Goal: Transaction & Acquisition: Purchase product/service

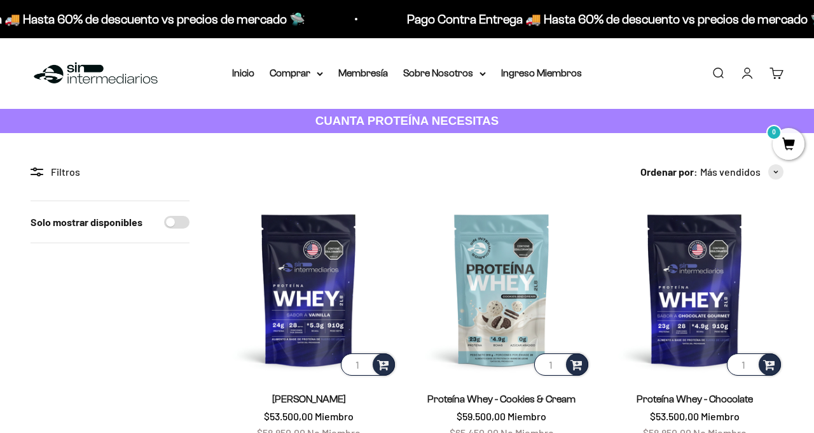
click at [314, 75] on summary "Comprar" at bounding box center [296, 73] width 53 height 17
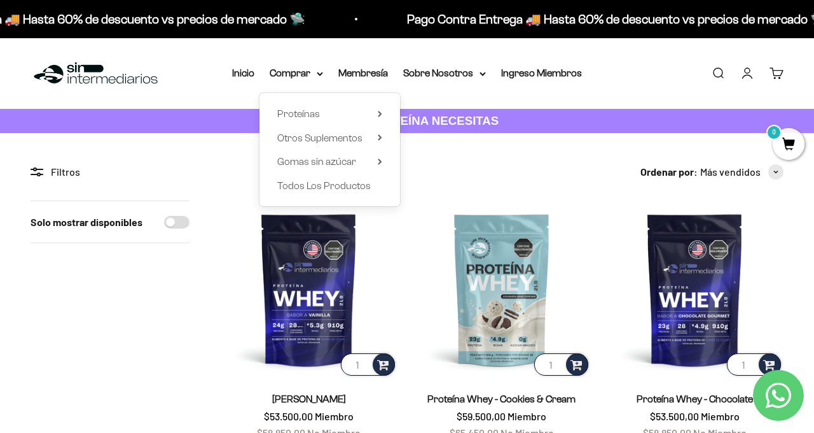
click at [353, 118] on summary "Proteínas" at bounding box center [329, 114] width 105 height 17
click at [361, 141] on span "Otros Suplementos" at bounding box center [319, 137] width 85 height 11
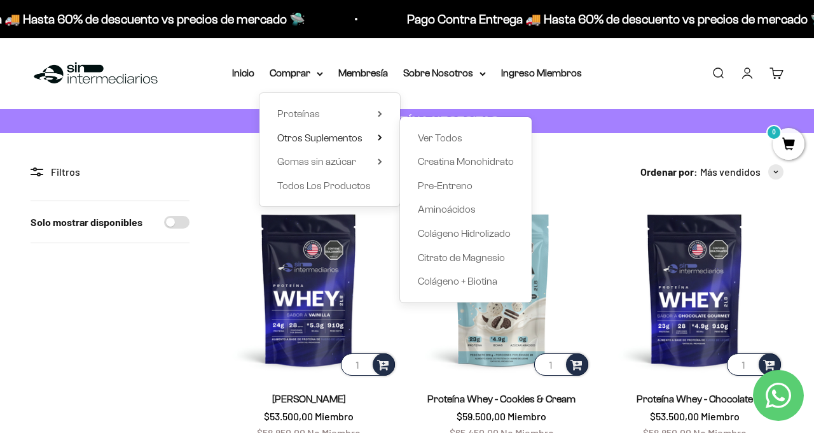
click at [492, 167] on span "Creatina Monohidrato" at bounding box center [466, 161] width 96 height 17
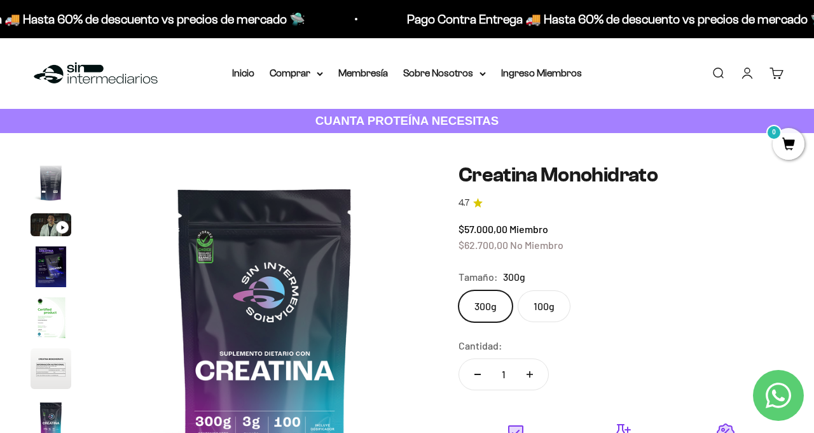
click at [239, 74] on link "Inicio" at bounding box center [243, 72] width 22 height 11
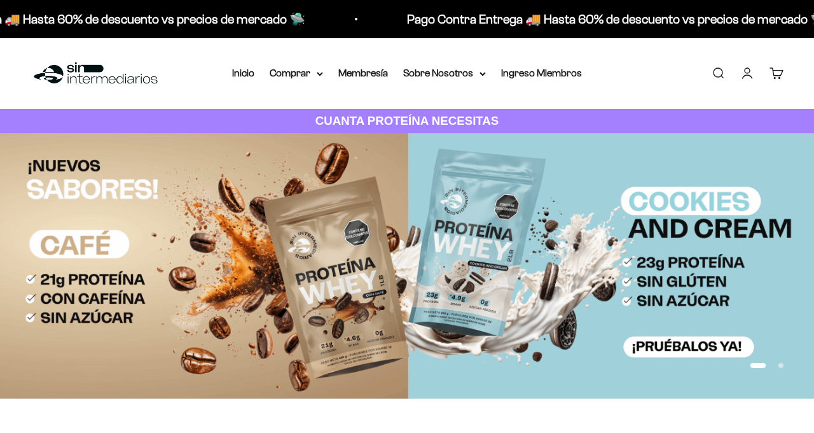
click at [361, 116] on summary "Proteínas" at bounding box center [329, 114] width 105 height 17
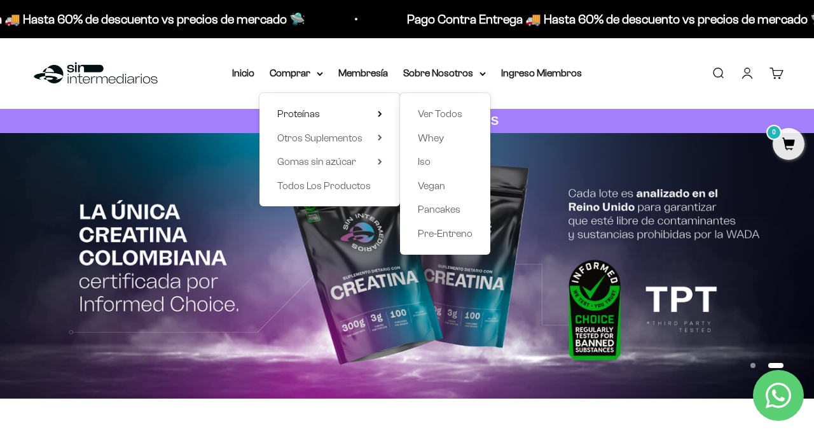
click at [449, 139] on link "Whey" at bounding box center [445, 138] width 55 height 17
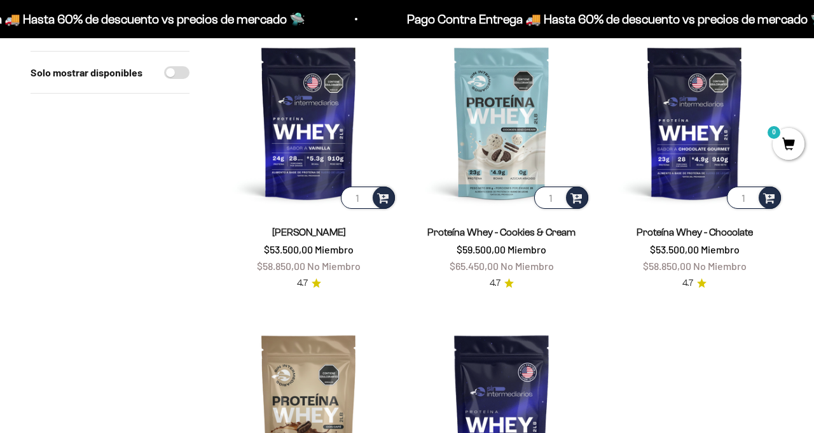
scroll to position [173, 0]
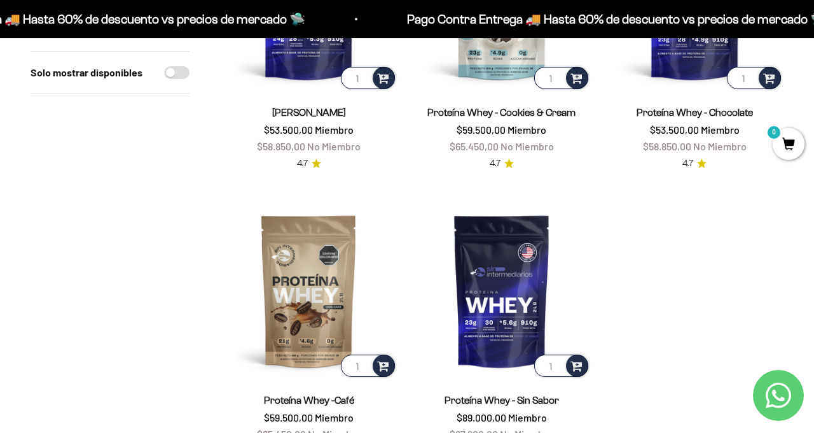
click at [310, 291] on img at bounding box center [309, 291] width 178 height 178
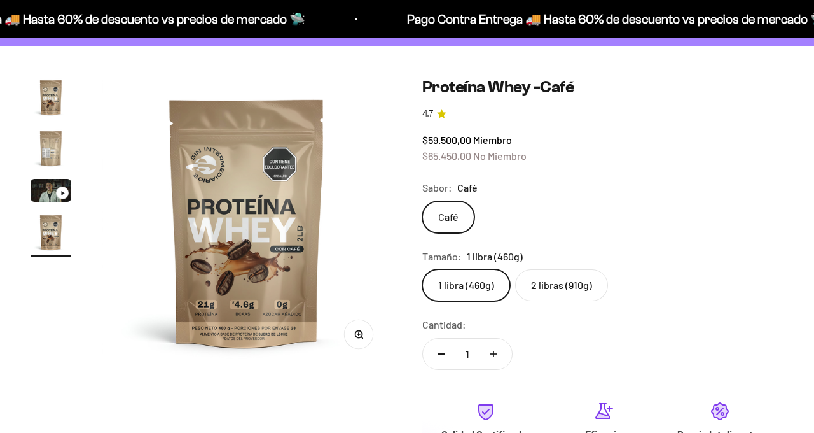
scroll to position [0, 893]
click at [569, 286] on label "2 libras (910g)" at bounding box center [561, 285] width 93 height 32
click at [422, 269] on input "2 libras (910g)" at bounding box center [422, 268] width 1 height 1
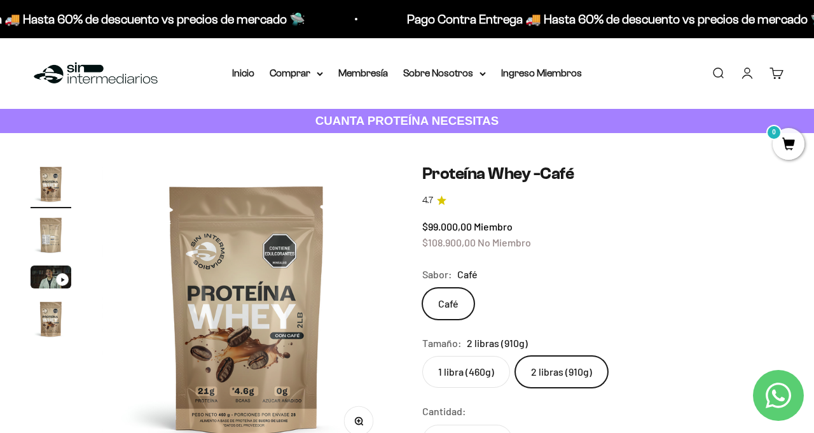
click at [312, 78] on summary "Comprar" at bounding box center [296, 73] width 53 height 17
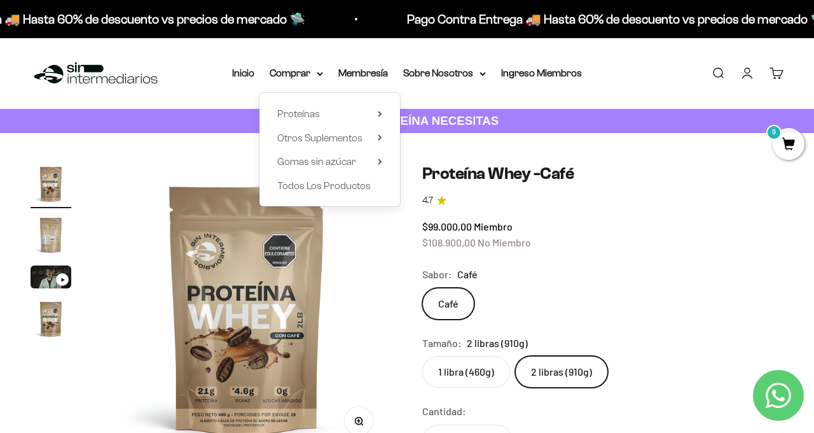
click at [368, 144] on summary "Otros Suplementos" at bounding box center [329, 138] width 105 height 17
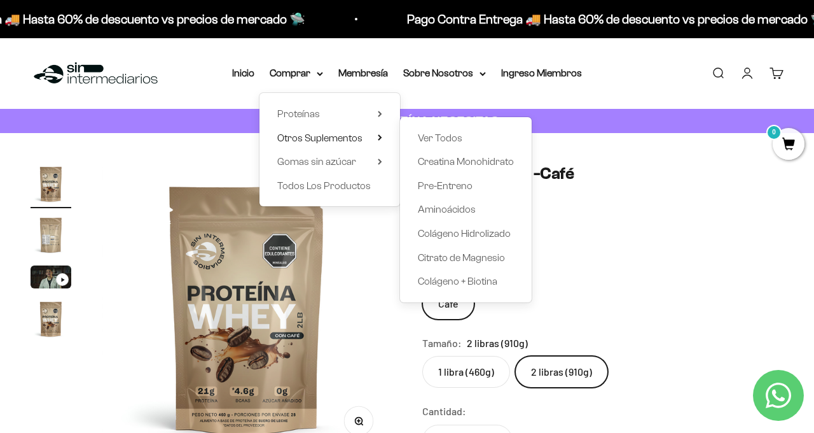
click at [492, 163] on span "Creatina Monohidrato" at bounding box center [466, 161] width 96 height 11
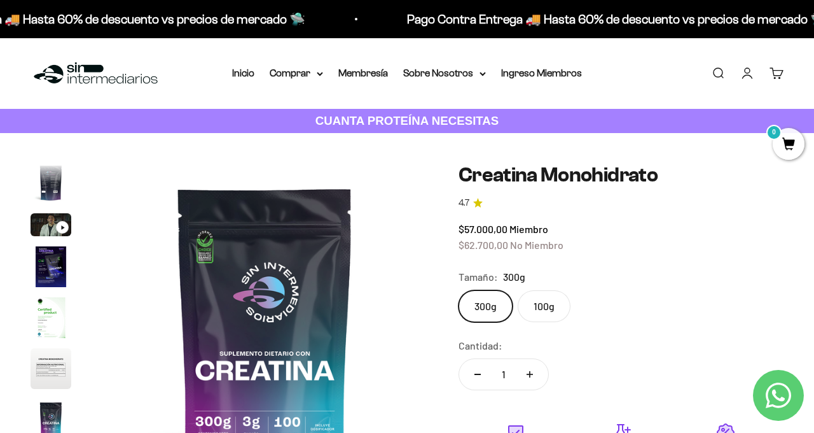
click at [311, 73] on summary "Comprar" at bounding box center [296, 73] width 53 height 17
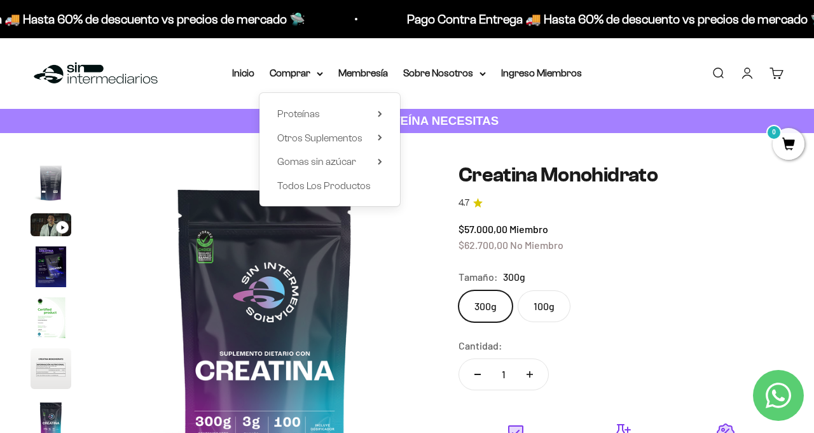
click at [373, 143] on summary "Otros Suplementos" at bounding box center [329, 138] width 105 height 17
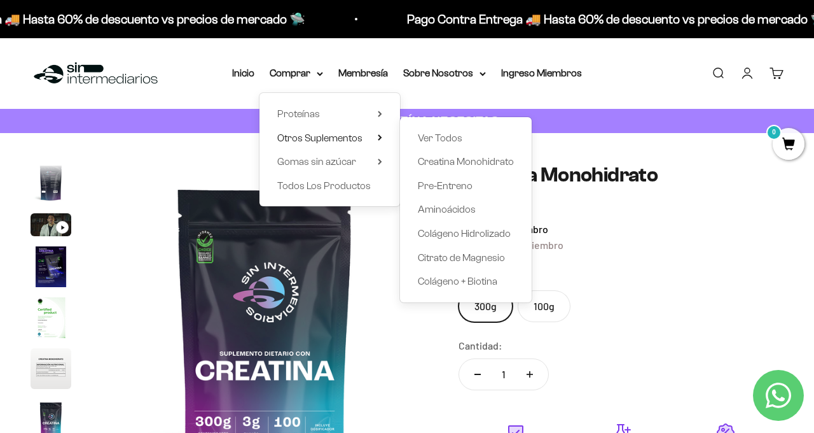
click at [490, 262] on span "Citrato de Magnesio" at bounding box center [461, 257] width 87 height 11
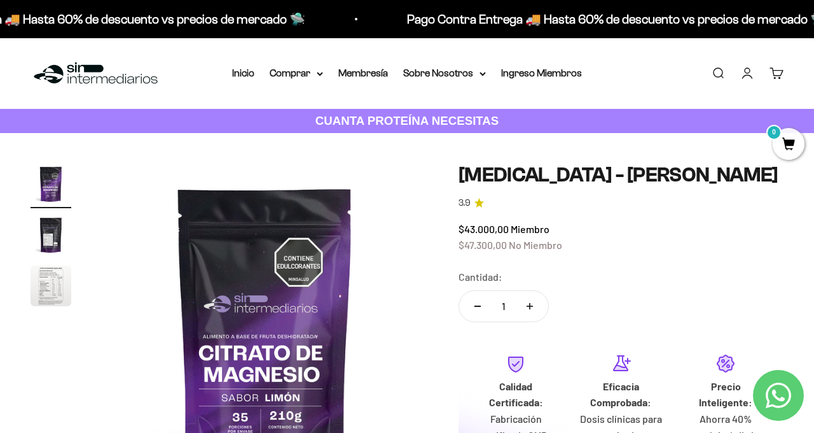
click at [321, 74] on icon at bounding box center [320, 74] width 6 height 4
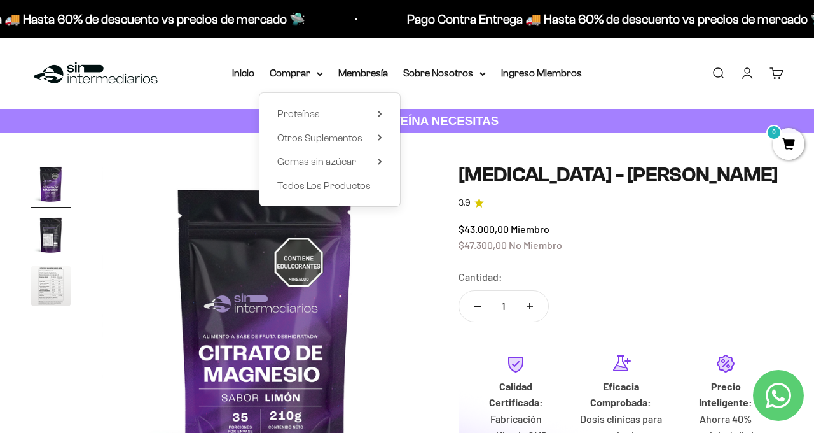
click at [373, 167] on summary "Gomas sin azúcar" at bounding box center [329, 161] width 105 height 17
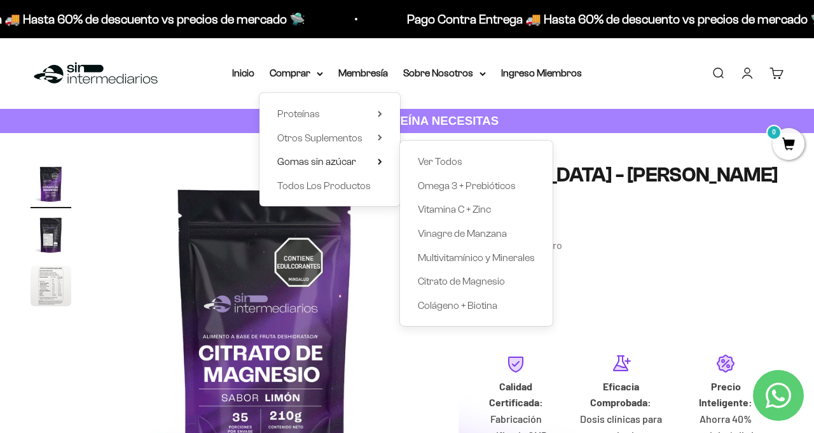
click at [497, 286] on span "Citrato de Magnesio" at bounding box center [461, 280] width 87 height 11
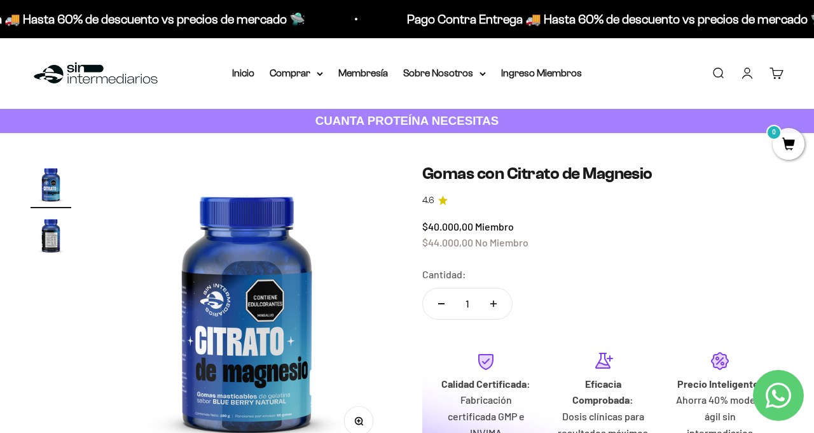
click at [323, 72] on icon at bounding box center [320, 74] width 6 height 4
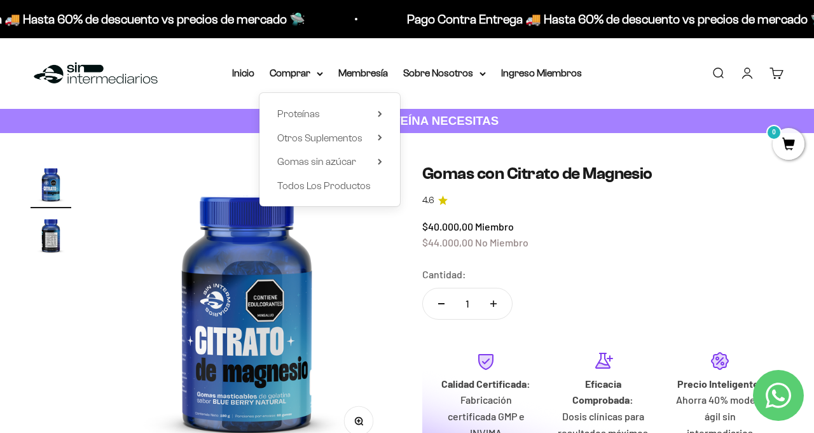
click at [371, 144] on summary "Otros Suplementos" at bounding box center [329, 138] width 105 height 17
click at [365, 163] on summary "Gomas sin azúcar" at bounding box center [329, 161] width 105 height 17
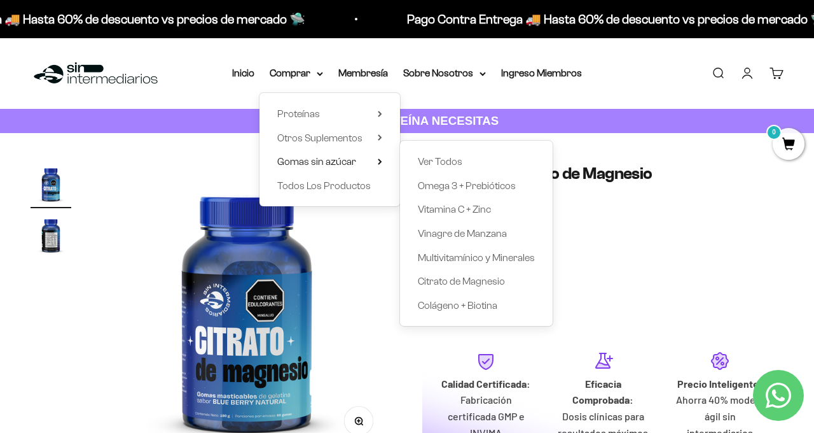
click at [499, 188] on span "Omega 3 + Prebióticos" at bounding box center [467, 185] width 98 height 11
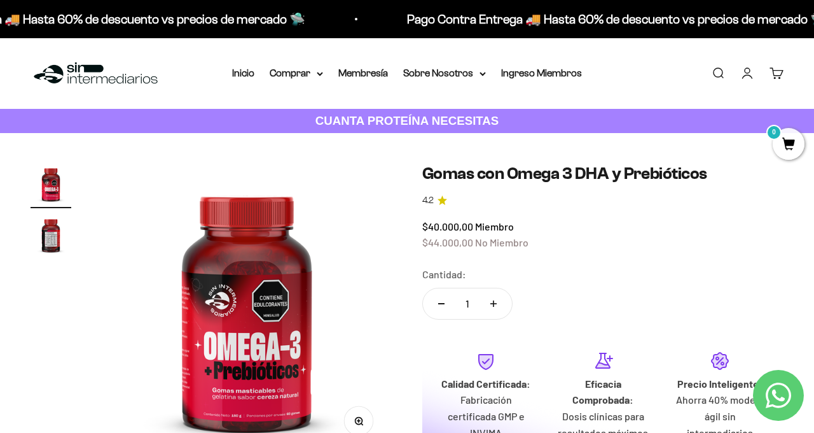
click at [319, 75] on icon at bounding box center [320, 74] width 6 height 4
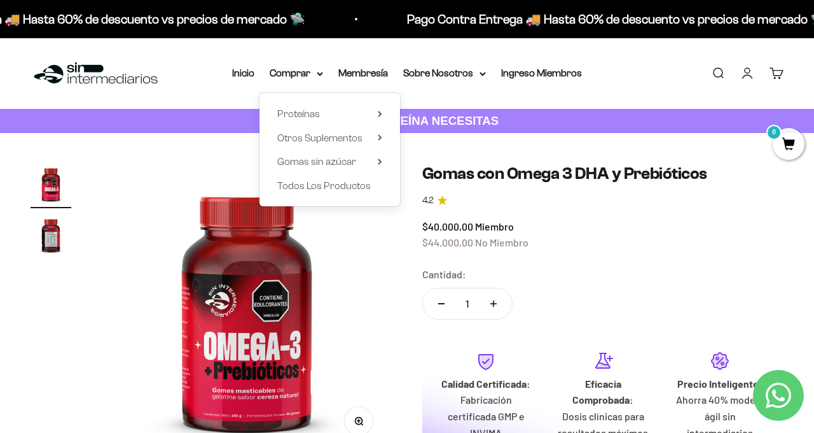
click at [366, 168] on summary "Gomas sin azúcar" at bounding box center [329, 161] width 105 height 17
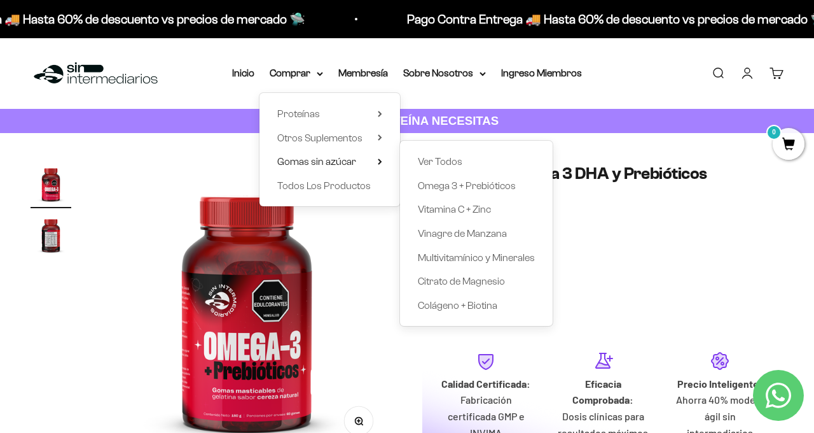
click at [509, 263] on span "Multivitamínico y Minerales" at bounding box center [476, 257] width 117 height 17
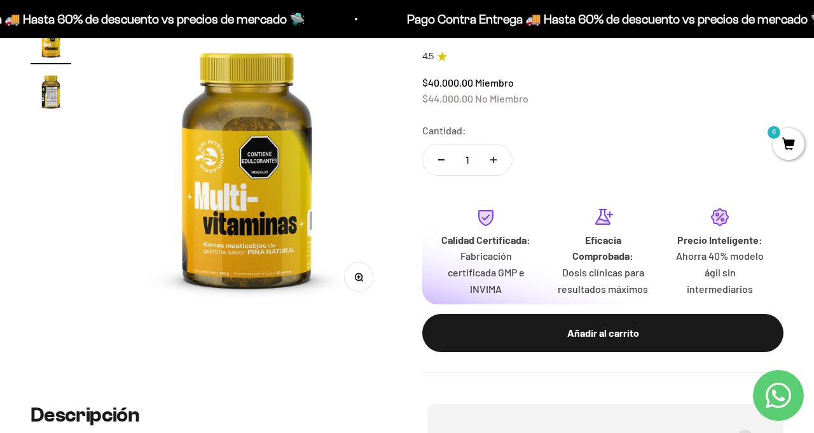
scroll to position [148, 0]
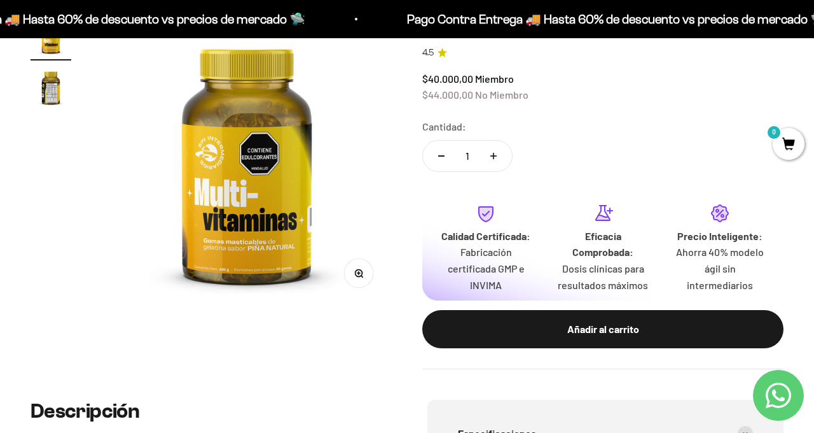
click at [389, 300] on img at bounding box center [247, 161] width 290 height 290
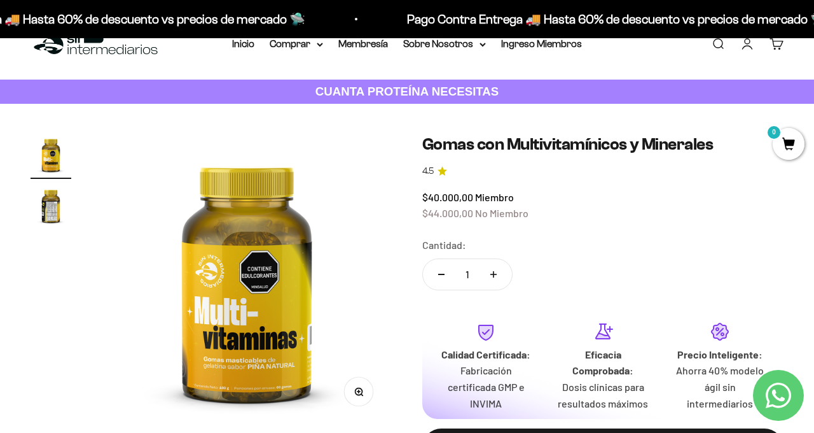
scroll to position [0, 0]
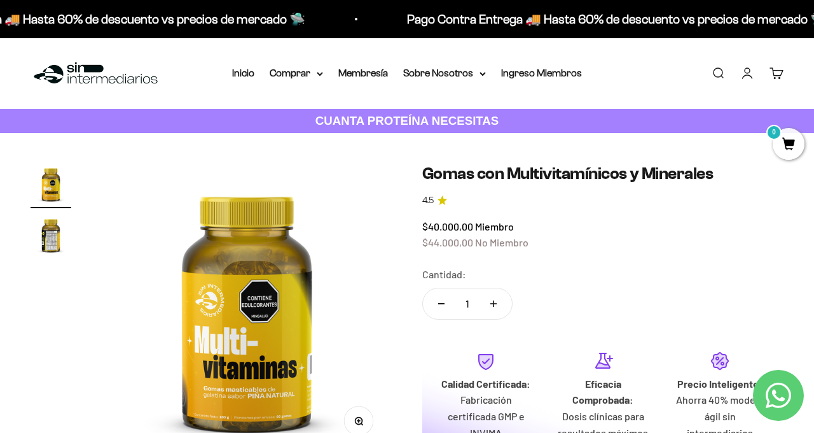
click at [317, 73] on icon at bounding box center [320, 74] width 6 height 4
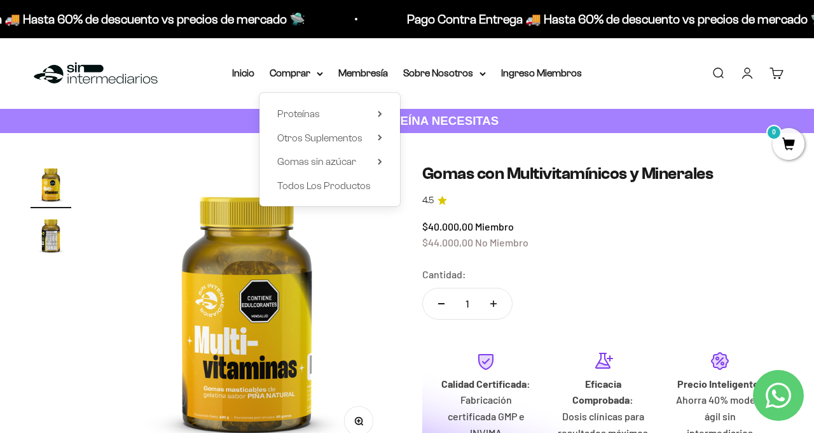
click at [380, 138] on icon at bounding box center [380, 137] width 3 height 5
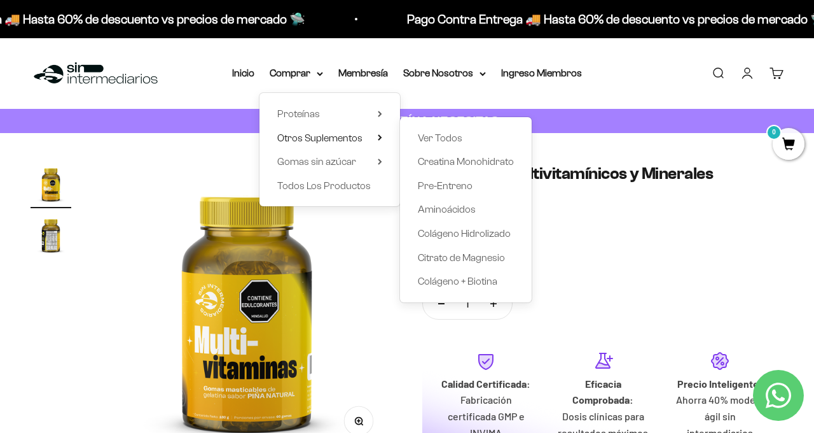
click at [456, 190] on span "Pre-Entreno" at bounding box center [445, 185] width 55 height 11
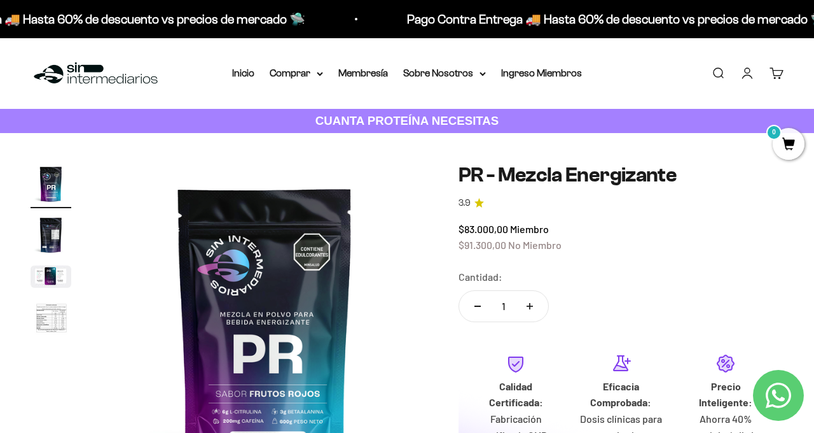
click at [307, 69] on summary "Comprar" at bounding box center [296, 73] width 53 height 17
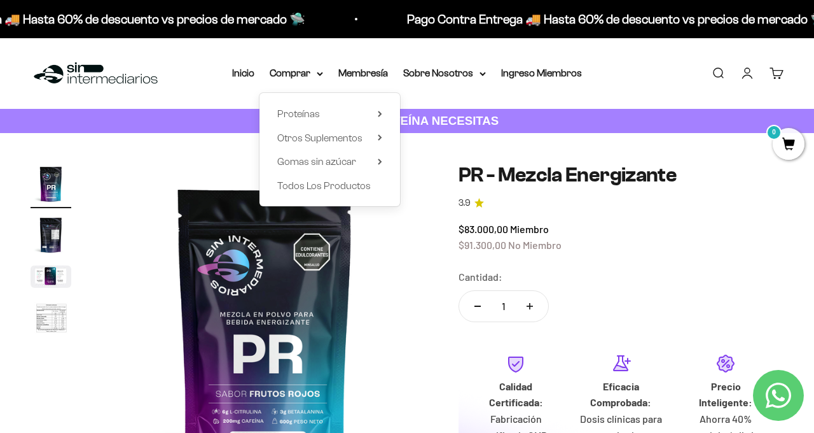
click at [364, 138] on summary "Otros Suplementos" at bounding box center [329, 138] width 105 height 17
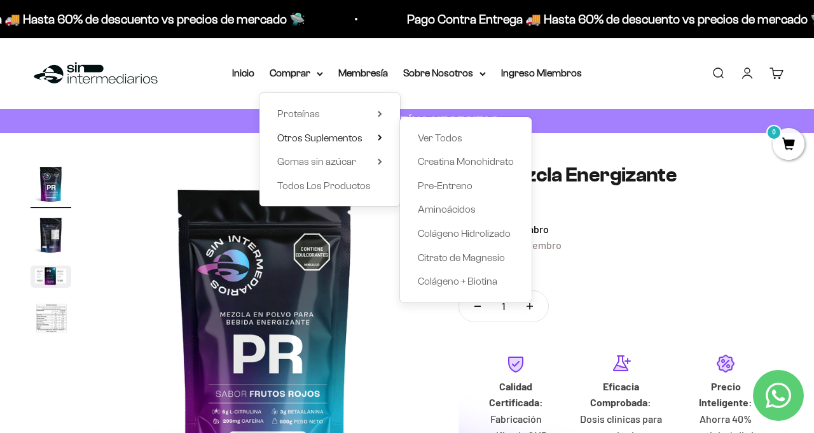
click at [476, 179] on link "Pre-Entreno" at bounding box center [466, 186] width 96 height 17
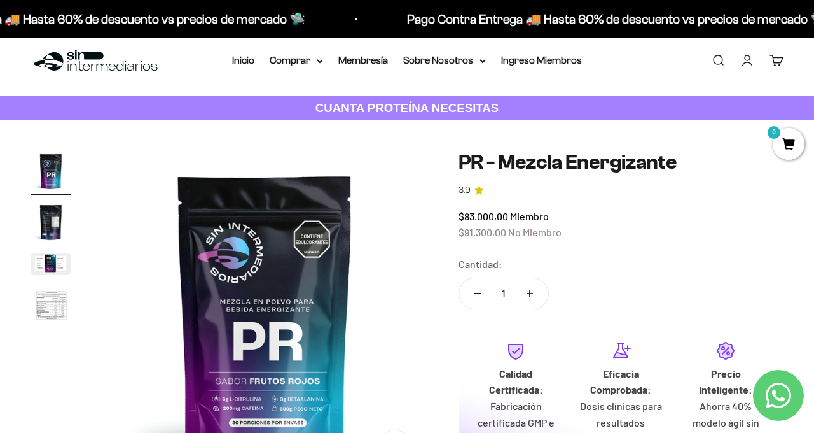
scroll to position [3, 0]
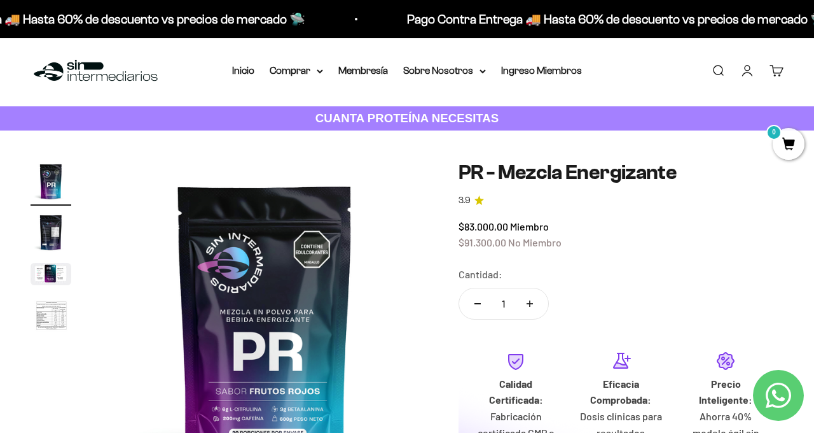
click at [321, 71] on icon at bounding box center [320, 71] width 6 height 4
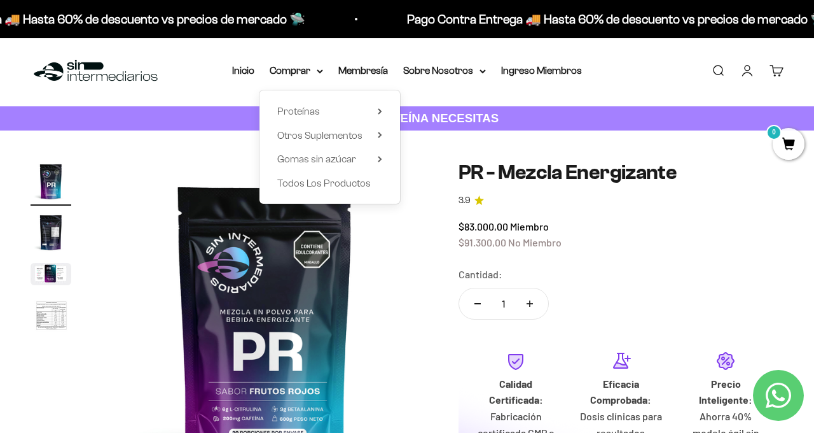
click at [358, 112] on summary "Proteínas" at bounding box center [329, 111] width 105 height 17
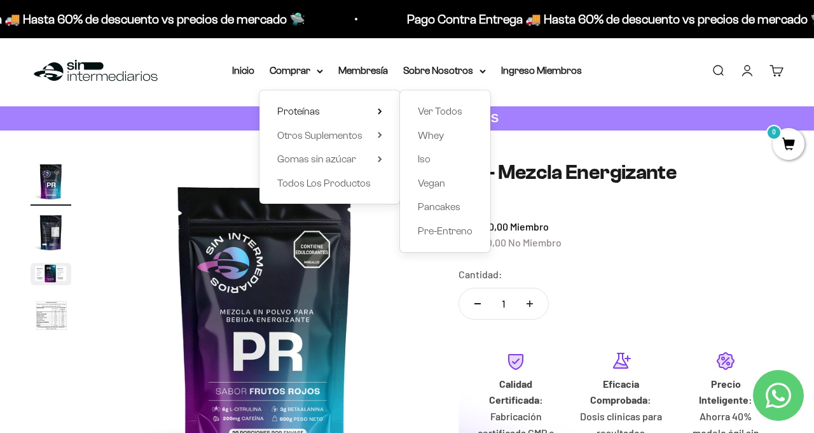
click at [450, 135] on link "Whey" at bounding box center [445, 135] width 55 height 17
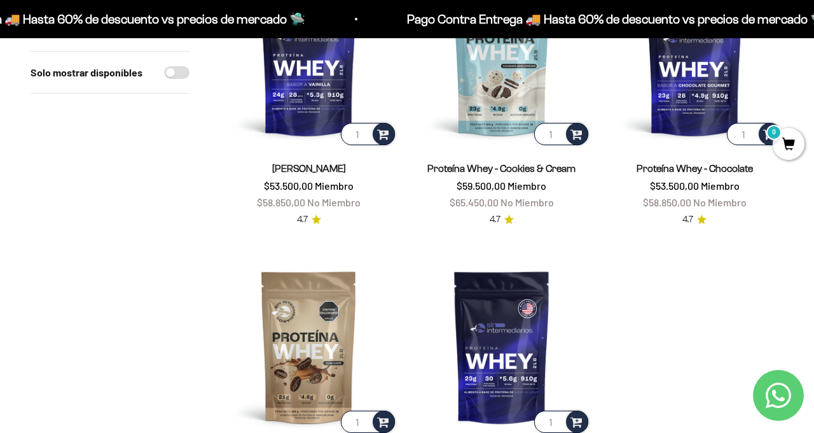
click at [319, 342] on img at bounding box center [309, 347] width 178 height 178
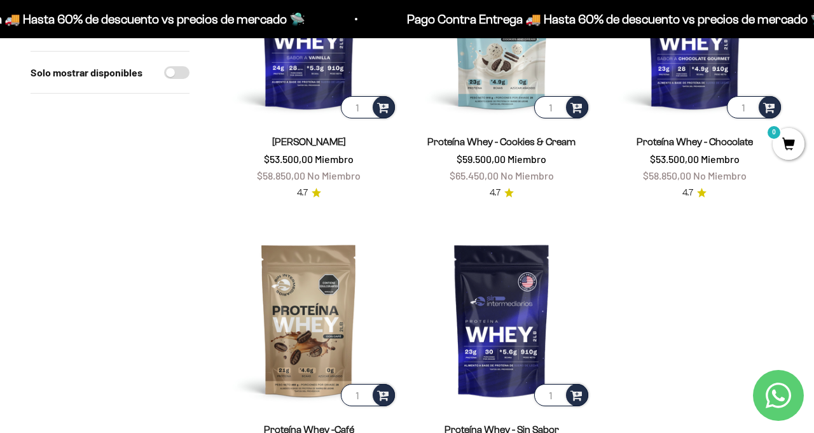
scroll to position [291, 0]
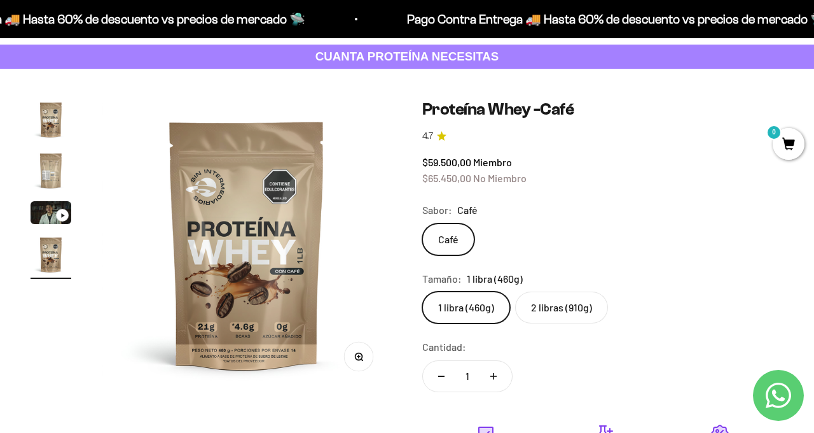
scroll to position [65, 0]
click at [562, 307] on label "2 libras (910g)" at bounding box center [561, 307] width 93 height 32
click at [422, 291] on input "2 libras (910g)" at bounding box center [422, 290] width 1 height 1
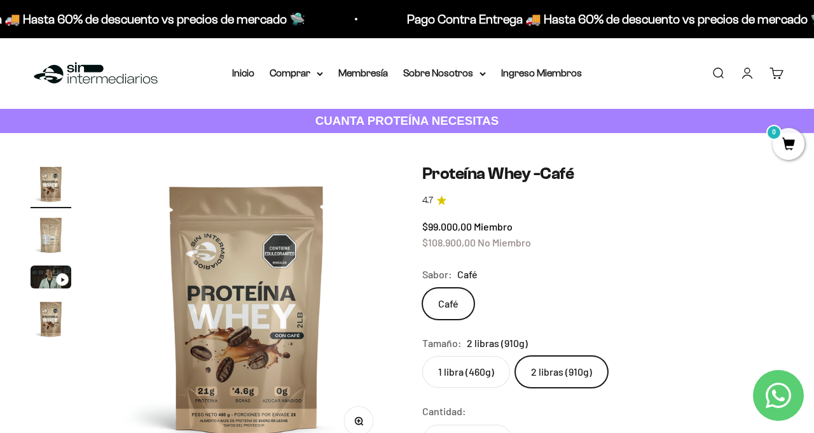
click at [305, 78] on summary "Comprar" at bounding box center [296, 73] width 53 height 17
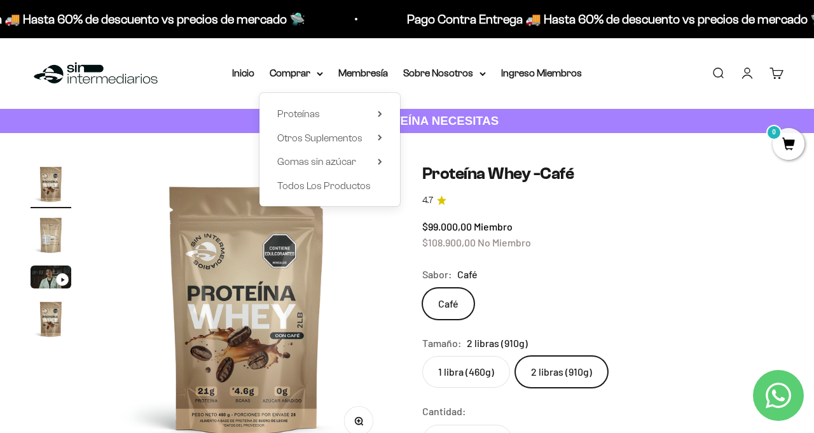
click at [368, 168] on summary "Gomas sin azúcar" at bounding box center [329, 161] width 105 height 17
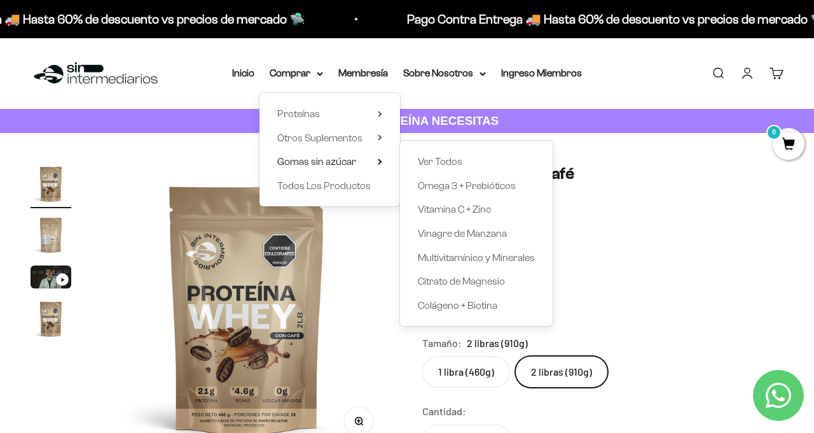
click at [505, 188] on span "Omega 3 + Prebióticos" at bounding box center [467, 185] width 98 height 11
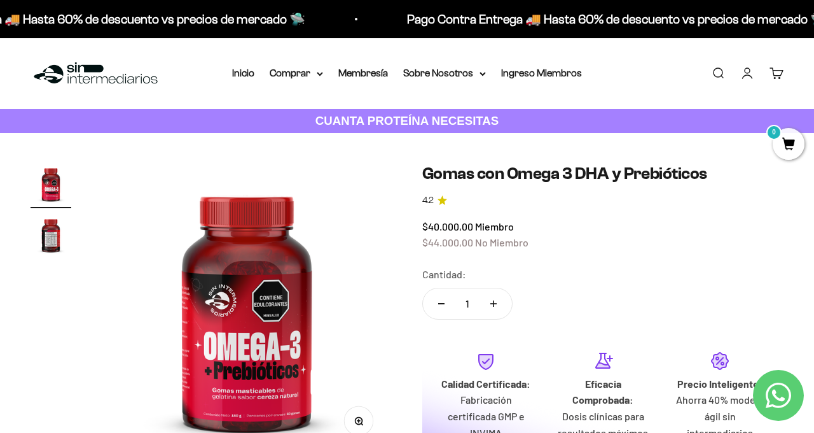
click at [319, 75] on icon at bounding box center [320, 74] width 6 height 4
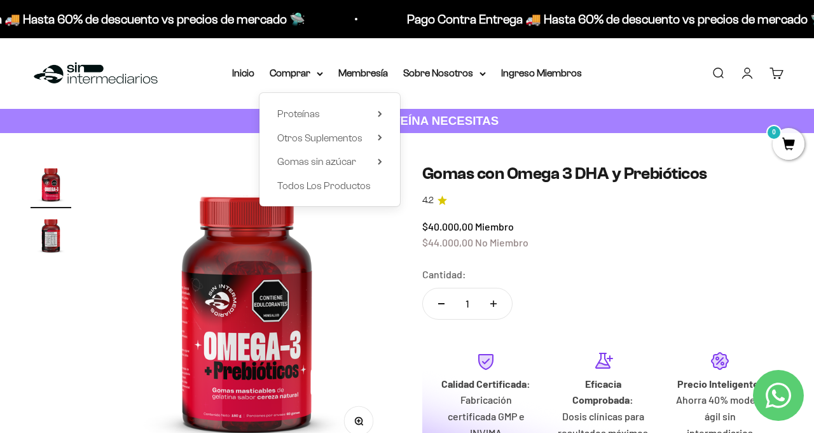
click at [364, 165] on summary "Gomas sin azúcar" at bounding box center [329, 161] width 105 height 17
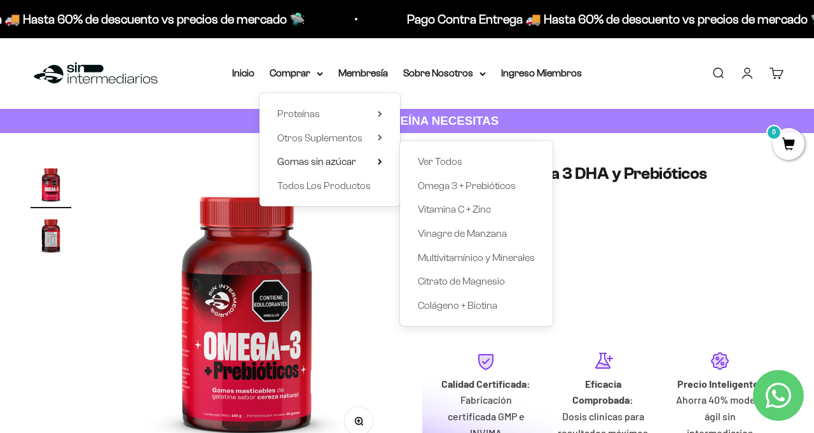
click at [498, 285] on span "Citrato de Magnesio" at bounding box center [461, 280] width 87 height 11
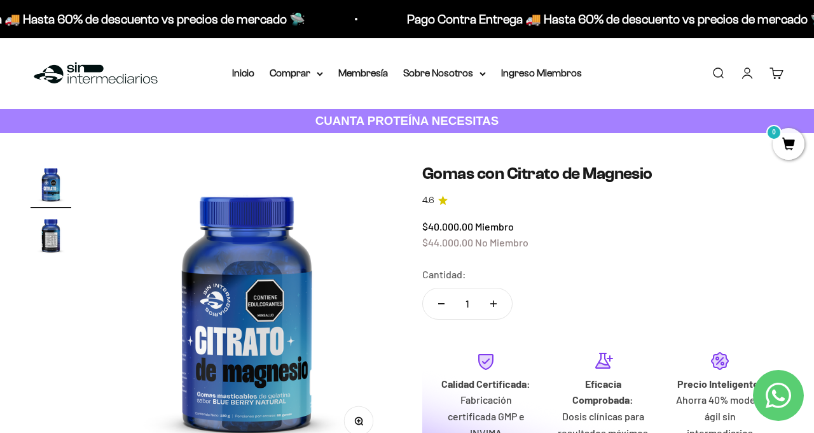
click at [318, 74] on icon at bounding box center [320, 74] width 6 height 4
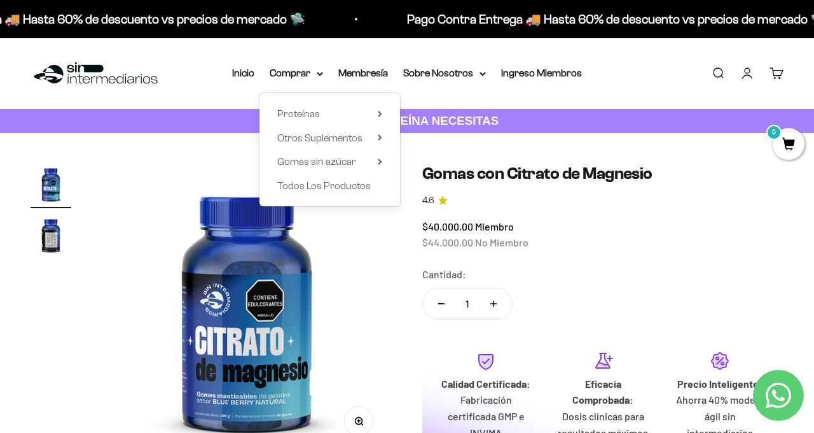
click at [374, 163] on summary "Gomas sin azúcar" at bounding box center [329, 161] width 105 height 17
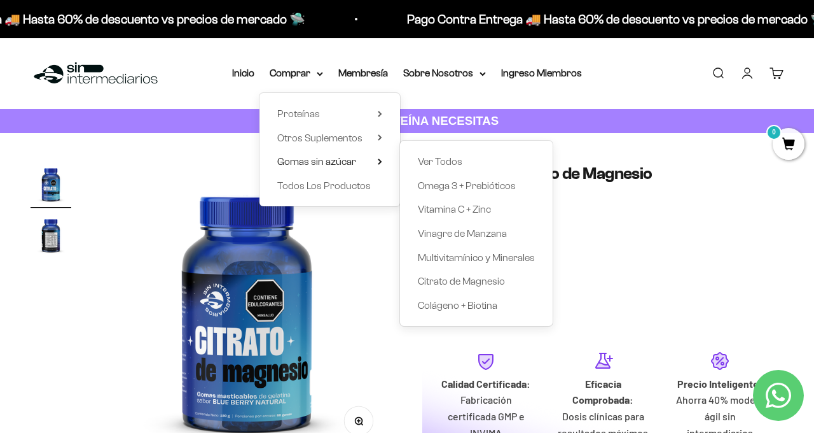
click at [506, 262] on span "Multivitamínico y Minerales" at bounding box center [476, 257] width 117 height 11
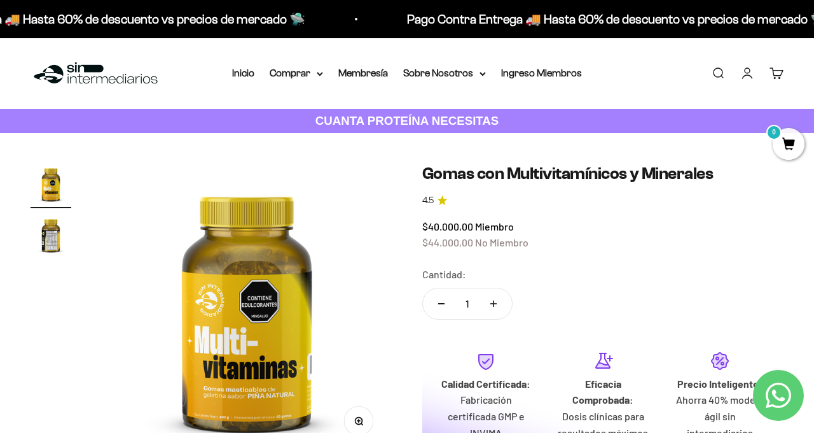
click at [309, 81] on summary "Comprar" at bounding box center [296, 73] width 53 height 17
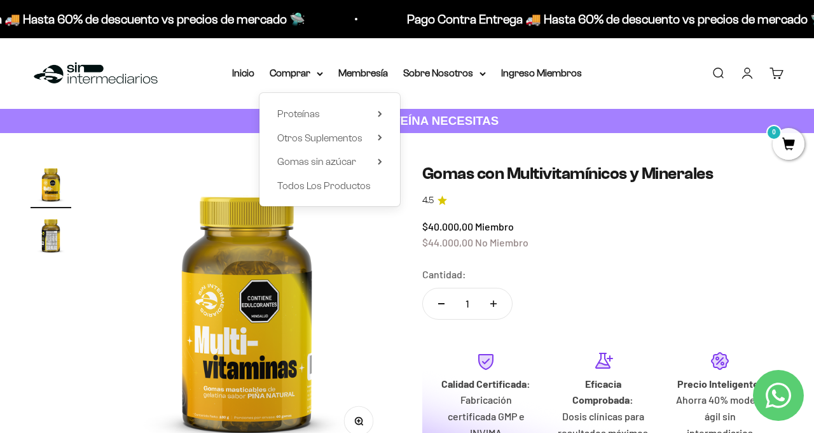
click at [373, 145] on summary "Otros Suplementos" at bounding box center [329, 138] width 105 height 17
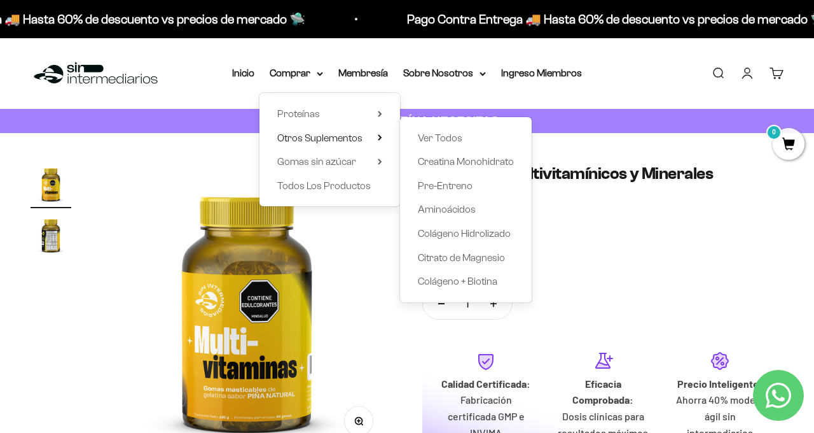
click at [464, 190] on span "Pre-Entreno" at bounding box center [445, 185] width 55 height 11
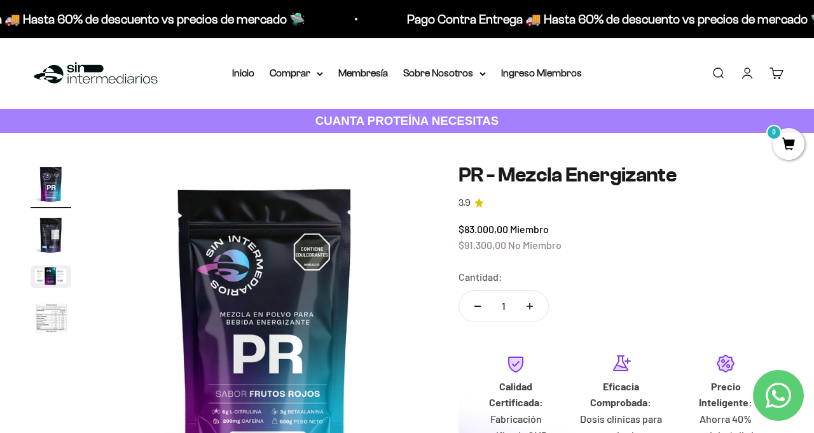
click at [314, 78] on summary "Comprar" at bounding box center [296, 73] width 53 height 17
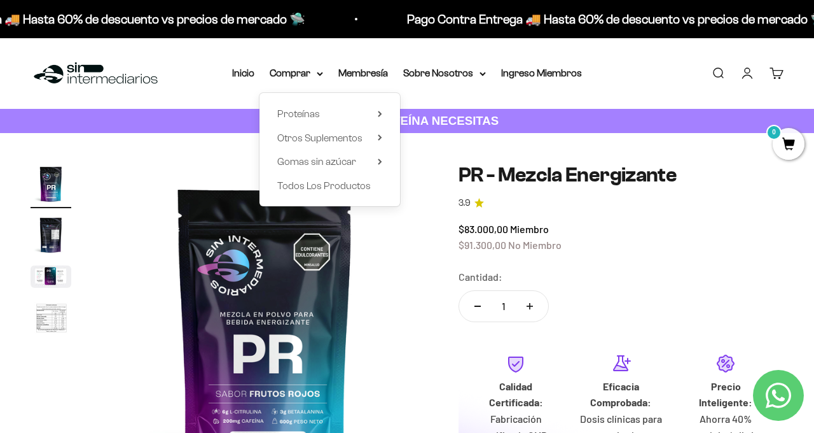
click at [356, 118] on summary "Proteínas" at bounding box center [329, 114] width 105 height 17
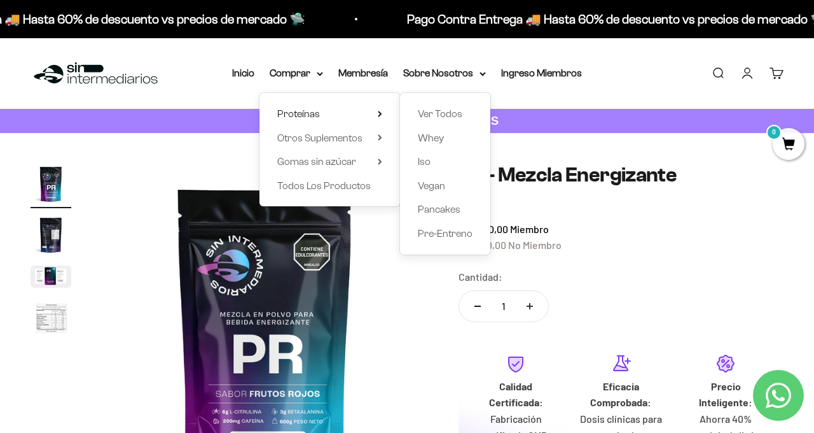
click at [449, 144] on link "Whey" at bounding box center [445, 138] width 55 height 17
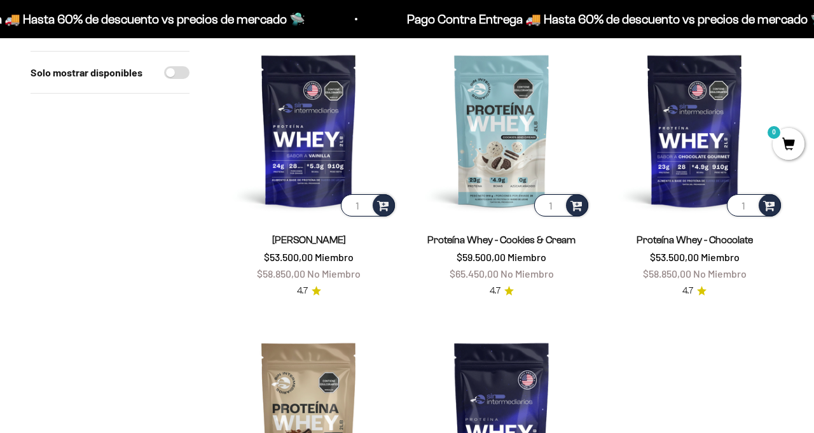
scroll to position [160, 0]
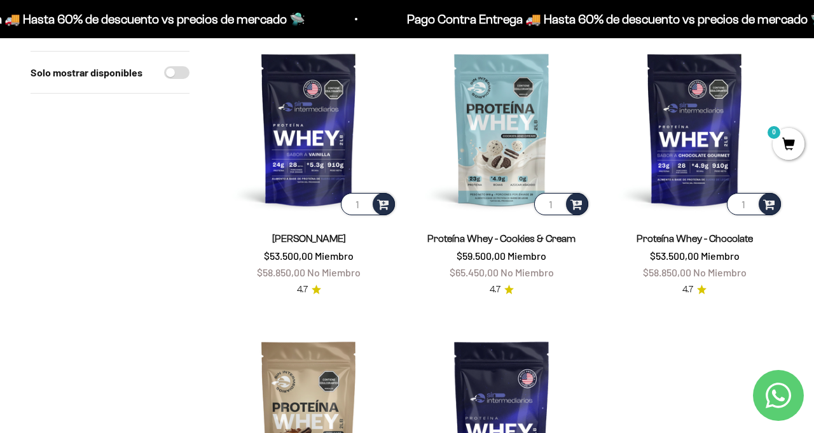
click at [321, 149] on img at bounding box center [309, 129] width 178 height 178
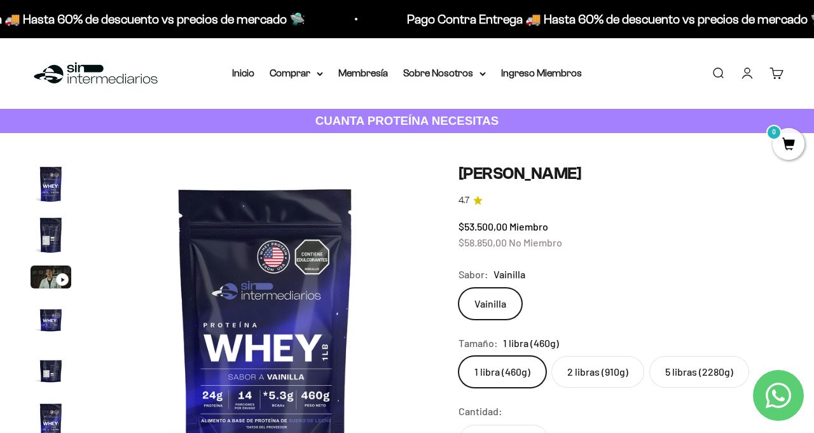
click at [302, 79] on summary "Comprar" at bounding box center [296, 73] width 53 height 17
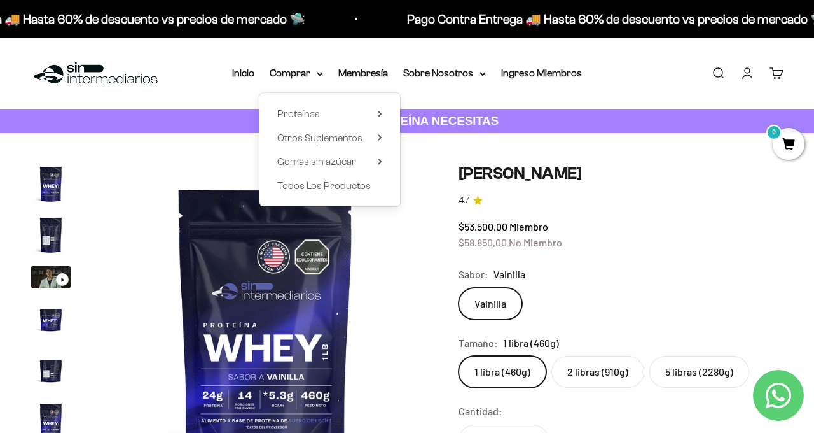
click at [363, 116] on summary "Proteínas" at bounding box center [329, 114] width 105 height 17
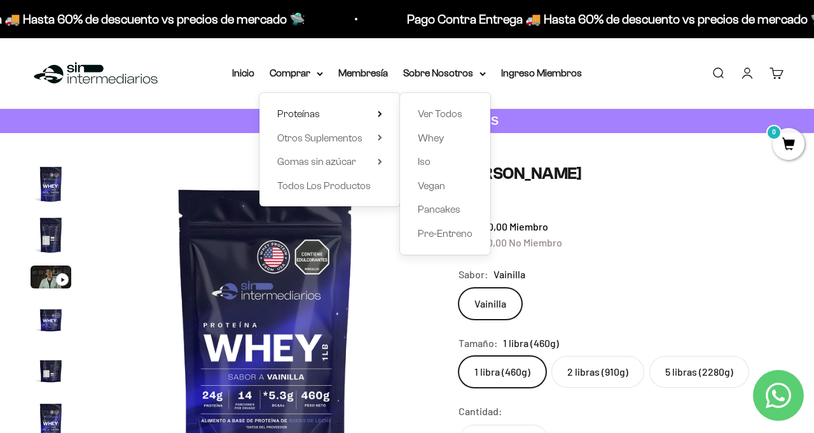
click at [443, 169] on link "Iso" at bounding box center [445, 161] width 55 height 17
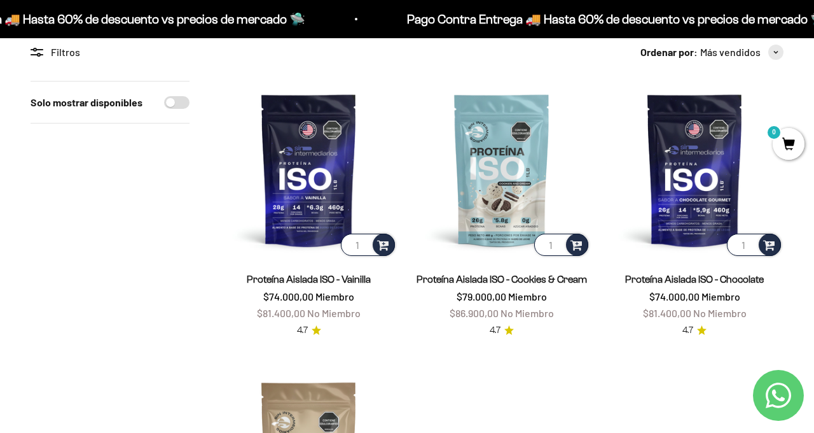
scroll to position [109, 0]
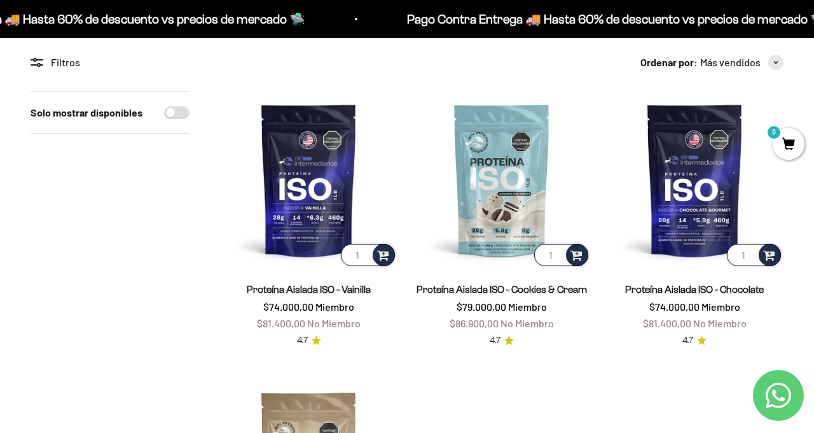
click at [317, 190] on img at bounding box center [309, 180] width 178 height 178
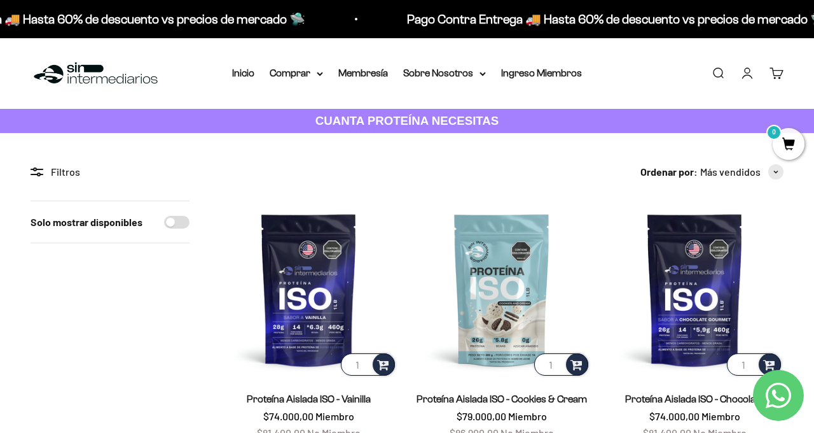
click at [747, 73] on link "Iniciar sesión" at bounding box center [748, 73] width 14 height 14
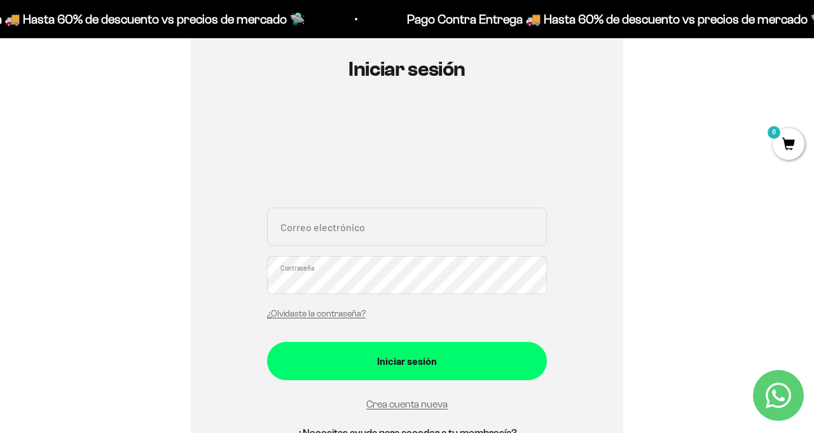
scroll to position [137, 0]
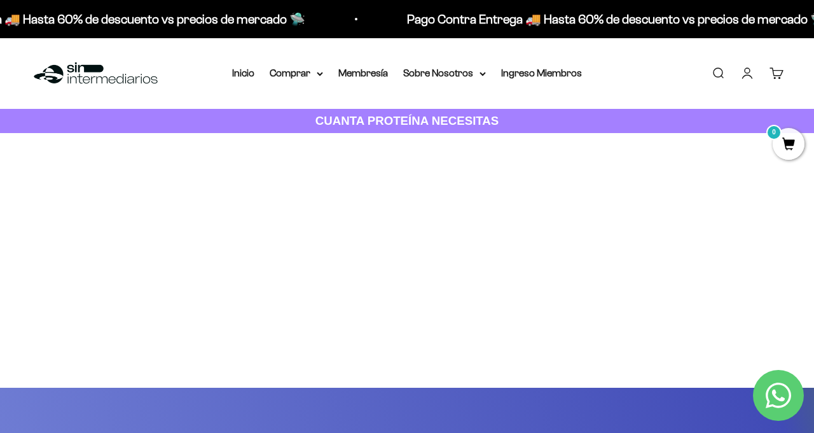
scroll to position [4, 0]
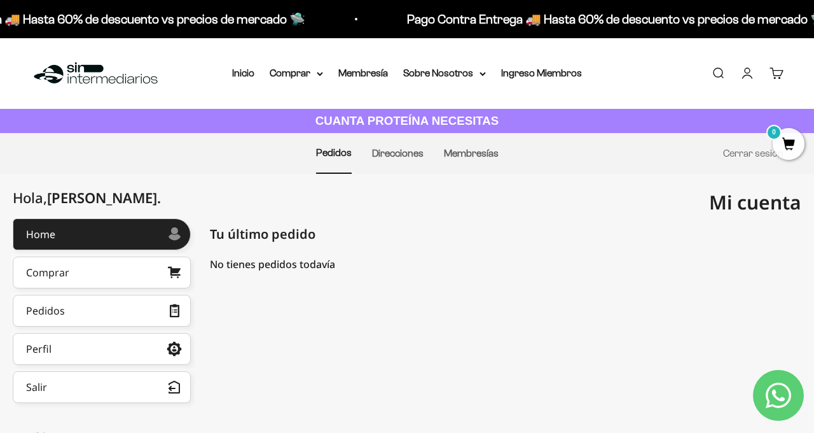
click at [309, 79] on summary "Comprar" at bounding box center [296, 73] width 53 height 17
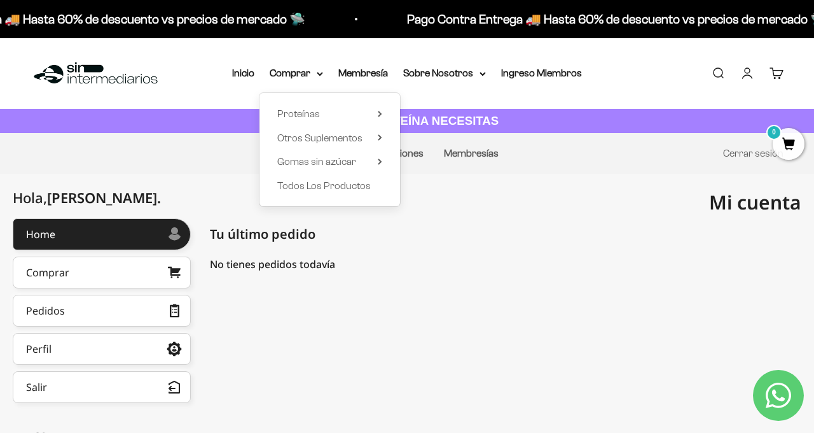
click at [371, 120] on summary "Proteínas" at bounding box center [329, 114] width 105 height 17
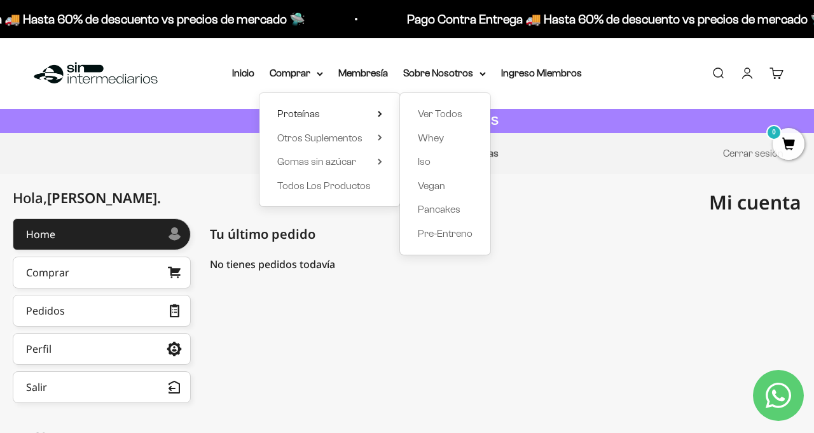
click at [449, 140] on link "Whey" at bounding box center [445, 138] width 55 height 17
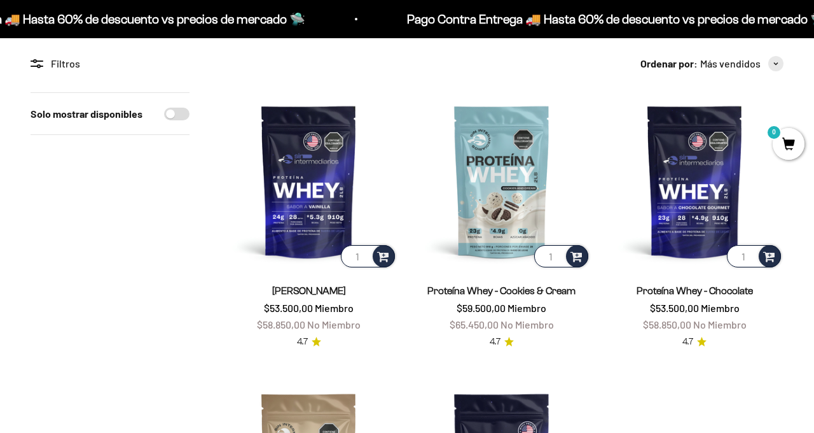
scroll to position [123, 0]
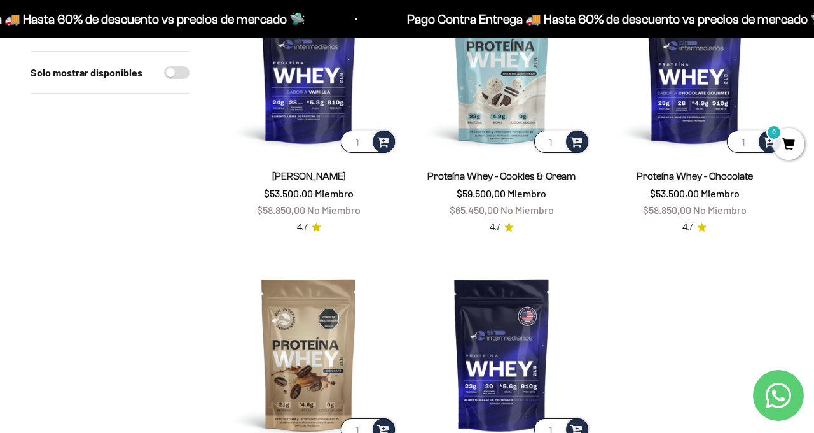
click at [314, 345] on img at bounding box center [309, 354] width 178 height 178
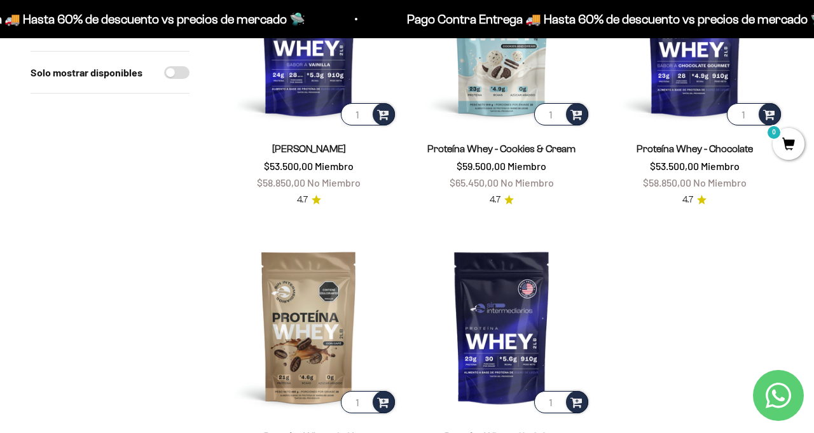
scroll to position [284, 0]
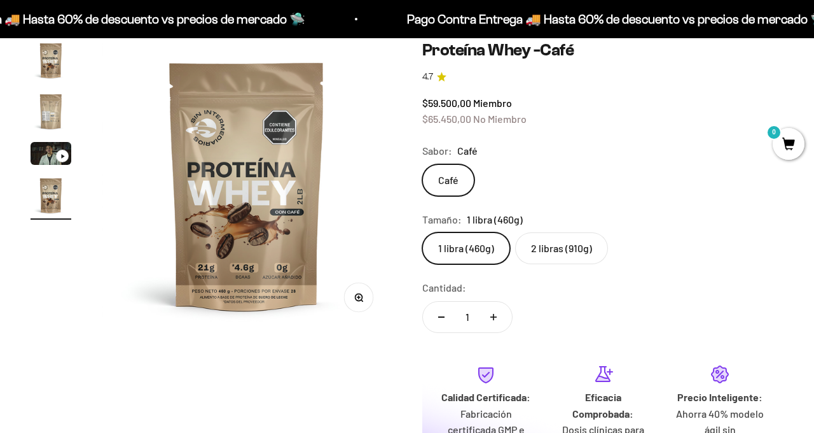
scroll to position [0, 893]
click at [568, 259] on label "2 libras (910g)" at bounding box center [561, 248] width 93 height 32
click at [422, 232] on input "2 libras (910g)" at bounding box center [422, 232] width 1 height 1
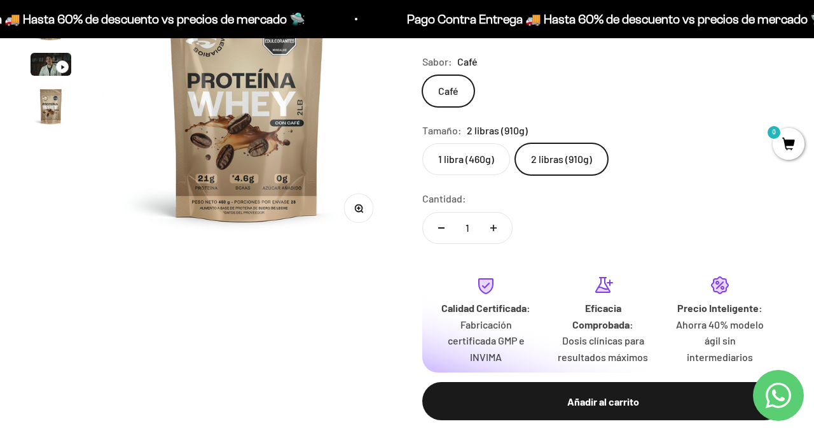
scroll to position [213, 0]
click at [632, 405] on div "Añadir al carrito" at bounding box center [603, 401] width 310 height 17
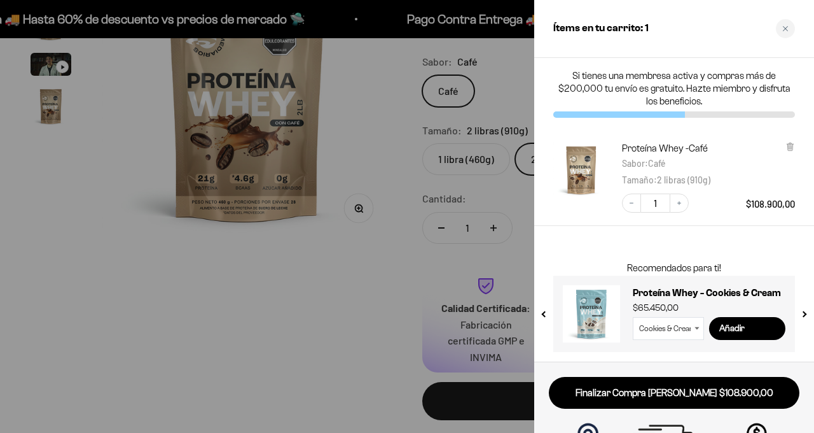
click at [790, 26] on div "Close cart" at bounding box center [785, 28] width 19 height 19
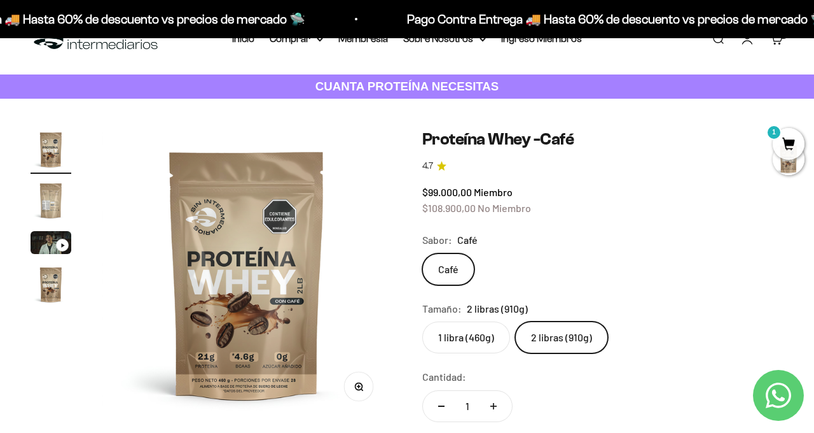
scroll to position [25, 0]
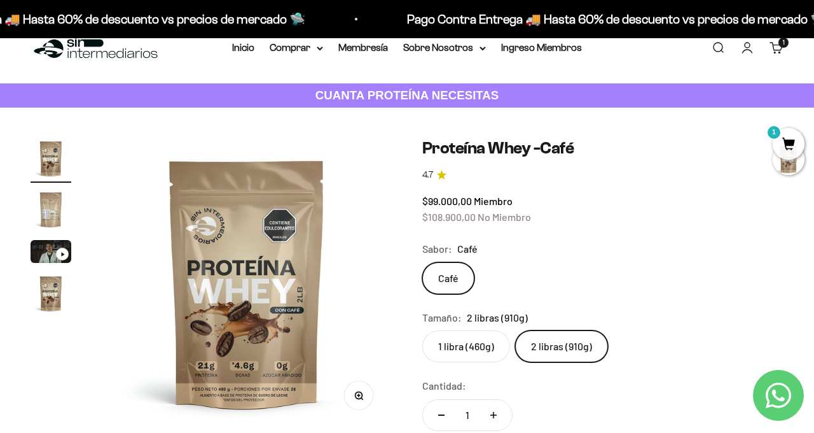
click at [309, 52] on summary "Comprar" at bounding box center [296, 47] width 53 height 17
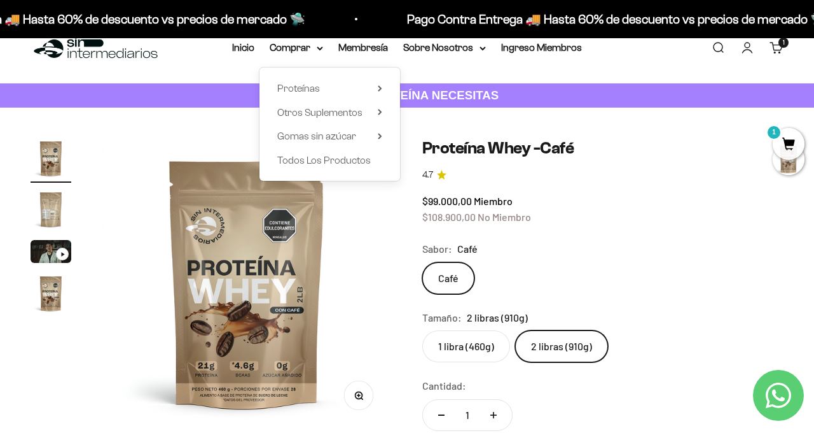
click at [370, 118] on summary "Otros Suplementos" at bounding box center [329, 112] width 105 height 17
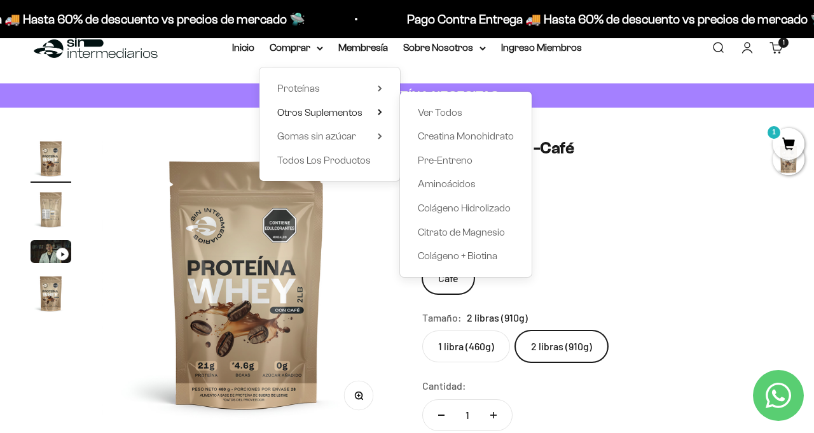
click at [495, 140] on span "Creatina Monohidrato" at bounding box center [466, 135] width 96 height 11
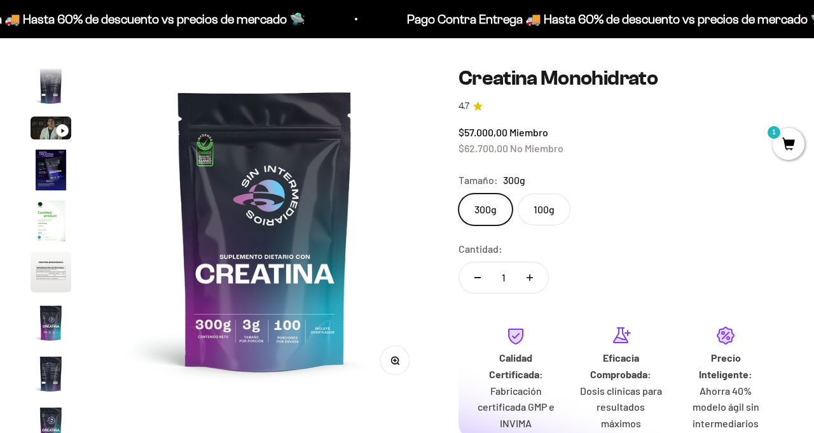
scroll to position [93, 0]
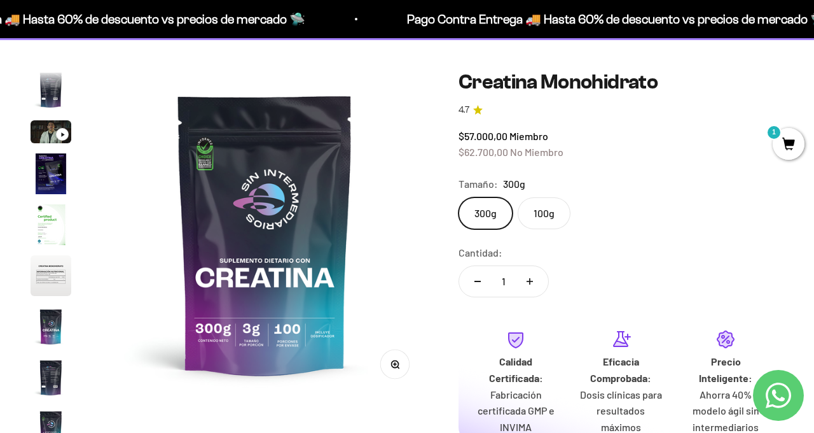
click at [551, 209] on label "100g" at bounding box center [544, 213] width 53 height 32
click at [459, 197] on input "100g" at bounding box center [458, 197] width 1 height 1
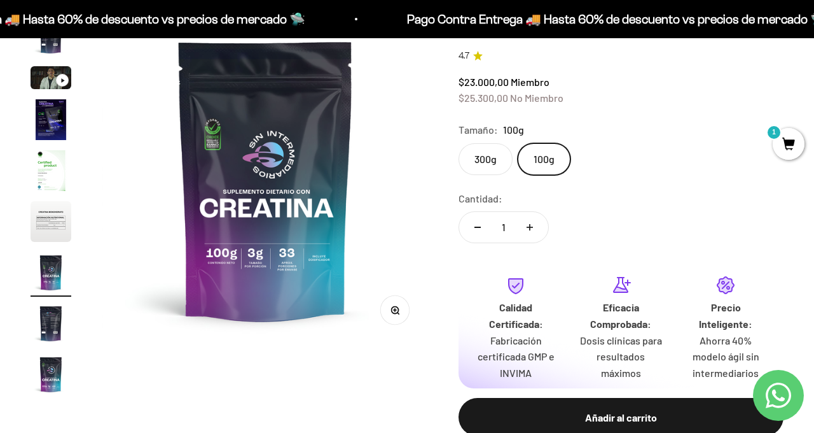
scroll to position [146, 0]
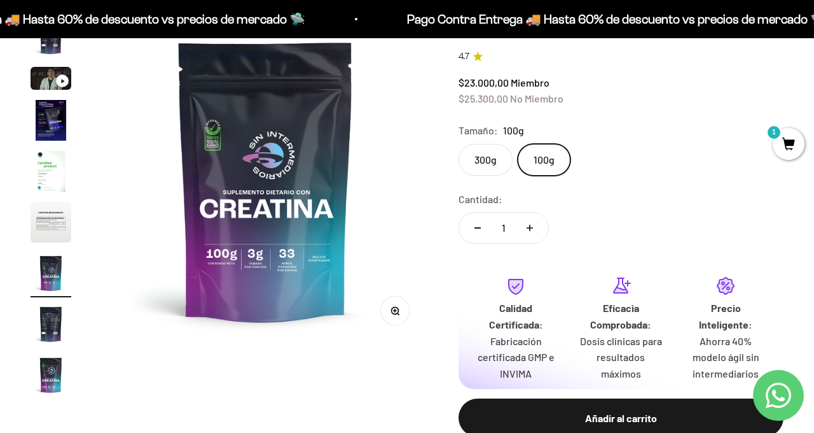
click at [485, 164] on label "300g" at bounding box center [486, 160] width 54 height 32
click at [459, 144] on input "300g" at bounding box center [458, 143] width 1 height 1
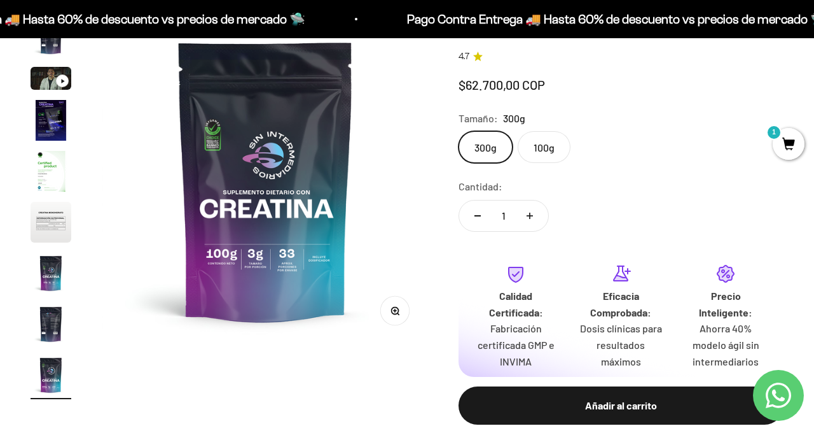
scroll to position [0, 2671]
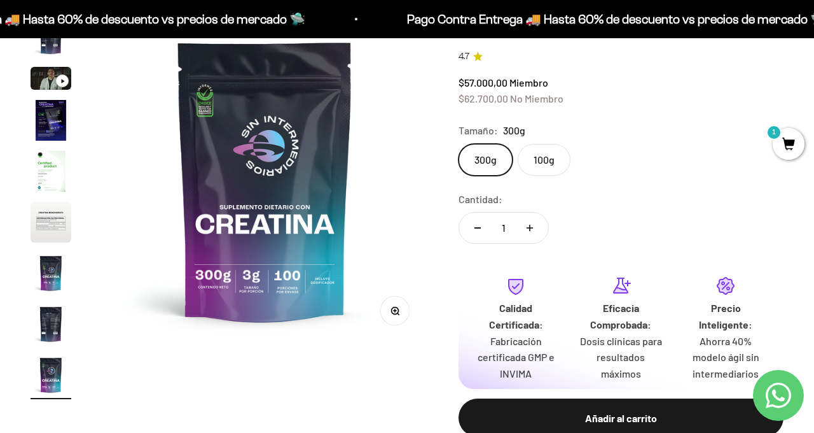
click at [548, 163] on label "100g" at bounding box center [544, 160] width 53 height 32
click at [459, 144] on input "100g" at bounding box center [458, 143] width 1 height 1
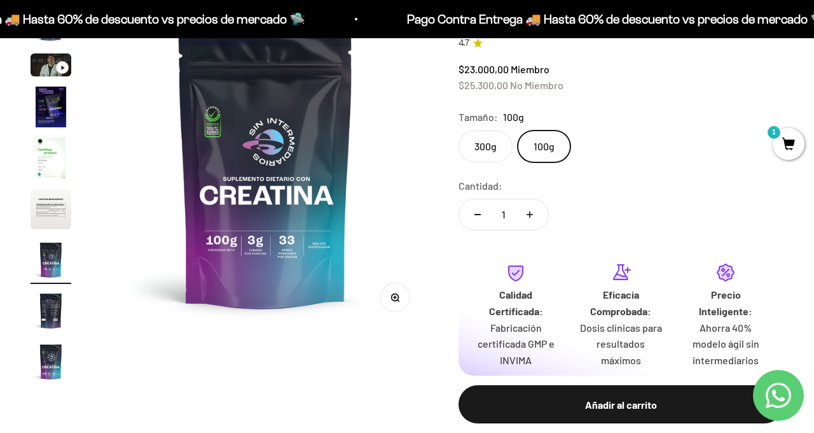
scroll to position [201, 0]
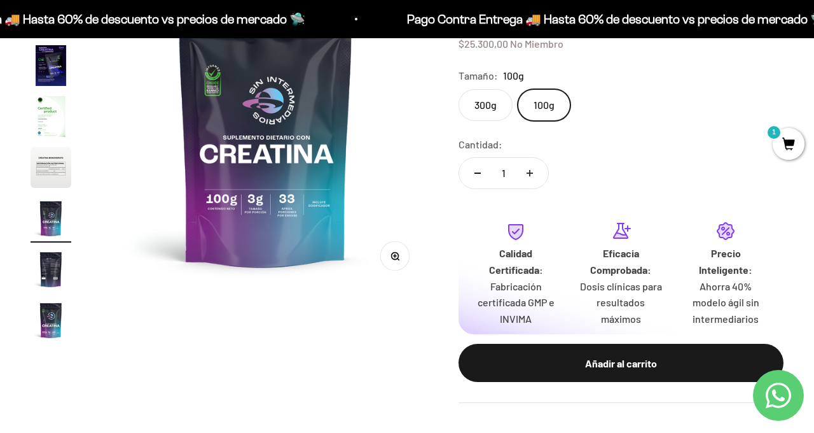
click at [648, 363] on div "Añadir al carrito" at bounding box center [621, 363] width 274 height 17
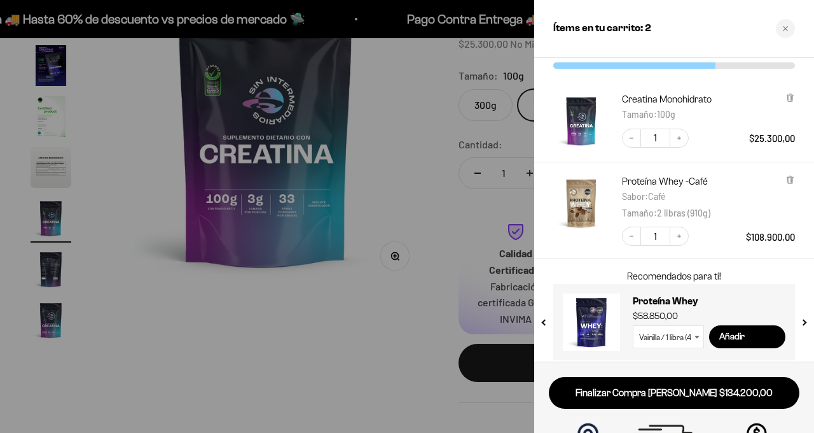
scroll to position [57, 0]
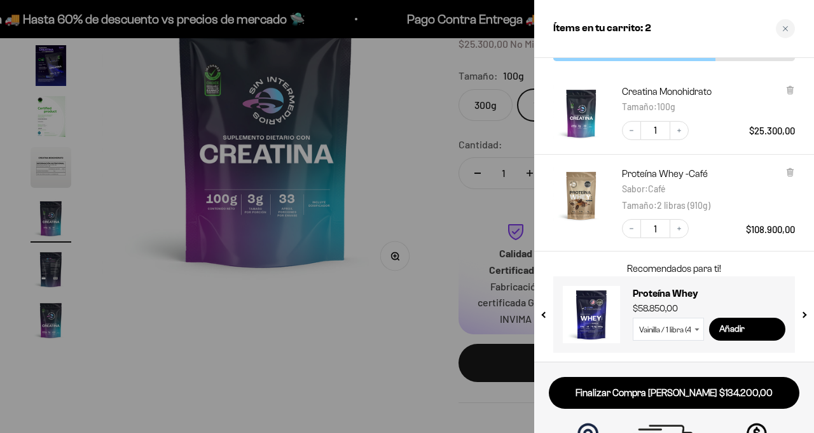
click at [783, 32] on div "Close cart" at bounding box center [785, 28] width 19 height 19
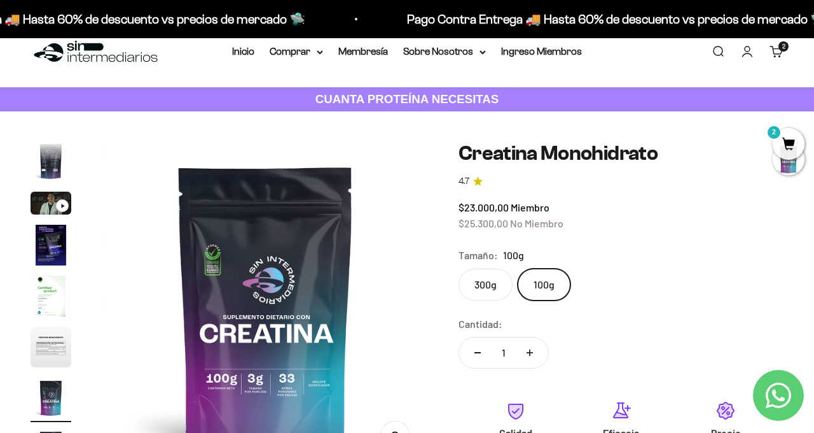
scroll to position [0, 0]
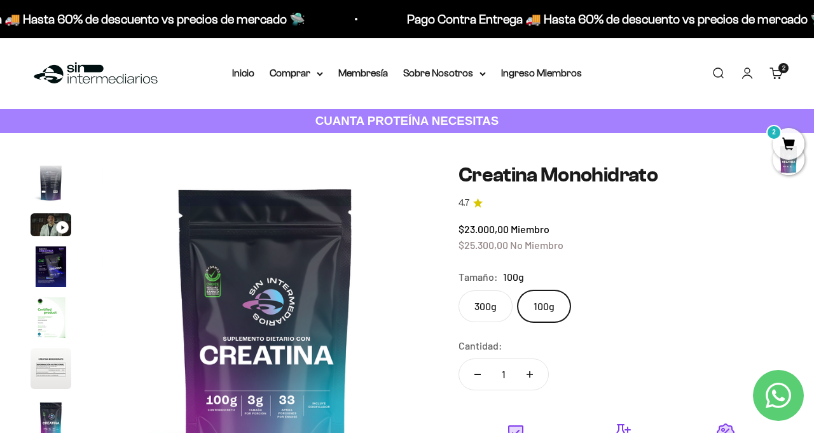
click at [319, 80] on summary "Comprar" at bounding box center [296, 73] width 53 height 17
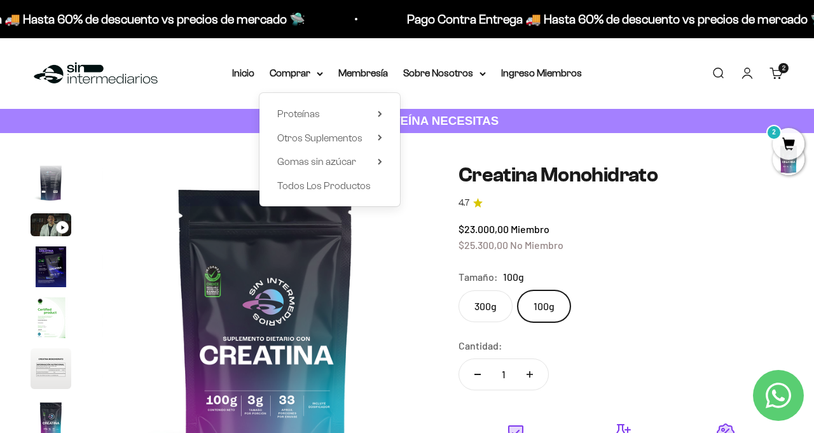
click at [366, 143] on summary "Otros Suplementos" at bounding box center [329, 138] width 105 height 17
click at [352, 165] on span "Gomas sin azúcar" at bounding box center [316, 161] width 79 height 11
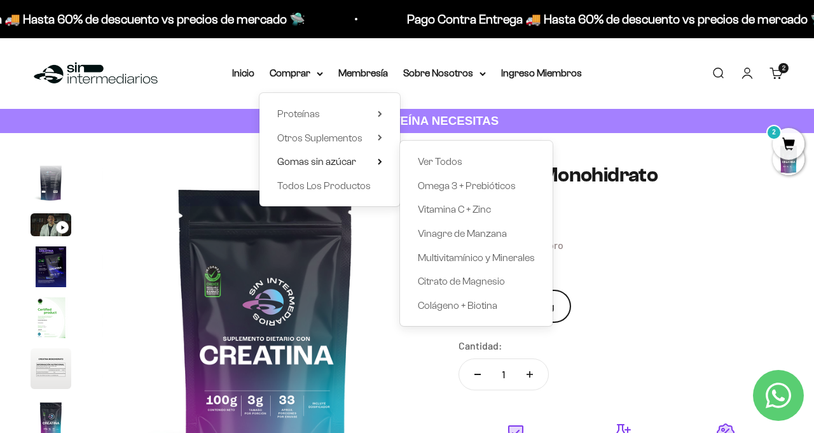
click at [499, 188] on span "Omega 3 + Prebióticos" at bounding box center [467, 185] width 98 height 11
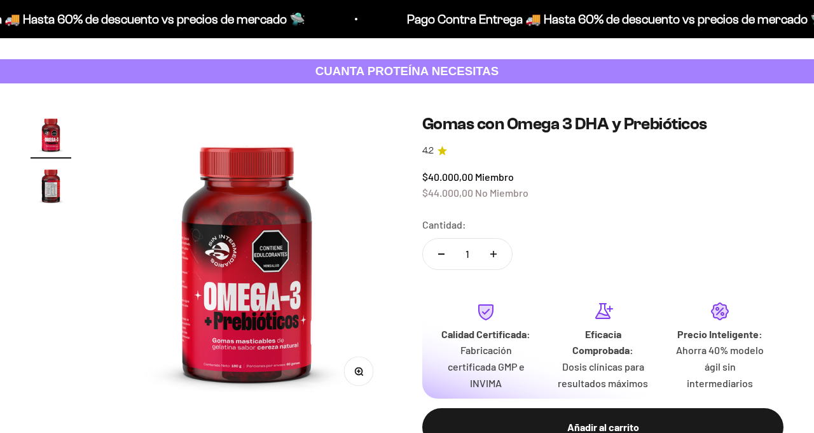
scroll to position [193, 0]
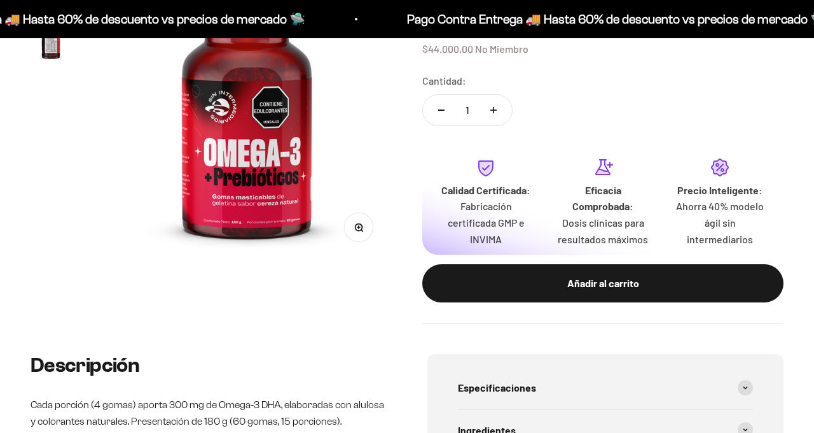
click at [627, 288] on div "Añadir al carrito" at bounding box center [603, 283] width 310 height 17
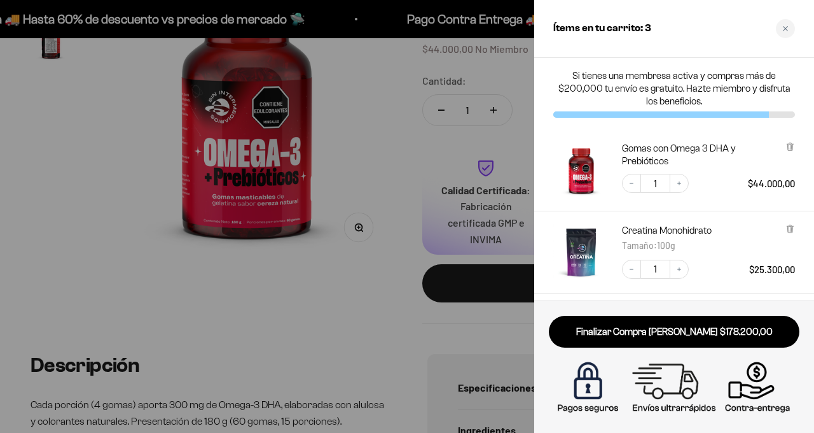
click at [784, 37] on div "Close cart" at bounding box center [785, 28] width 19 height 19
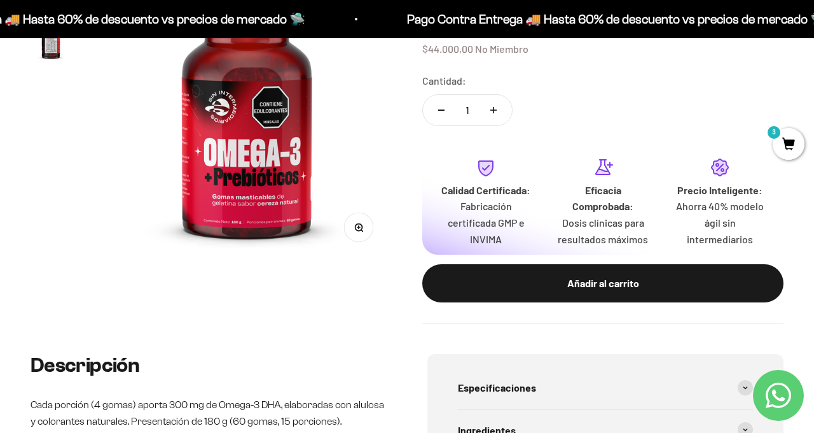
click at [781, 385] on icon "Contact us on WhatsApp" at bounding box center [778, 394] width 25 height 25
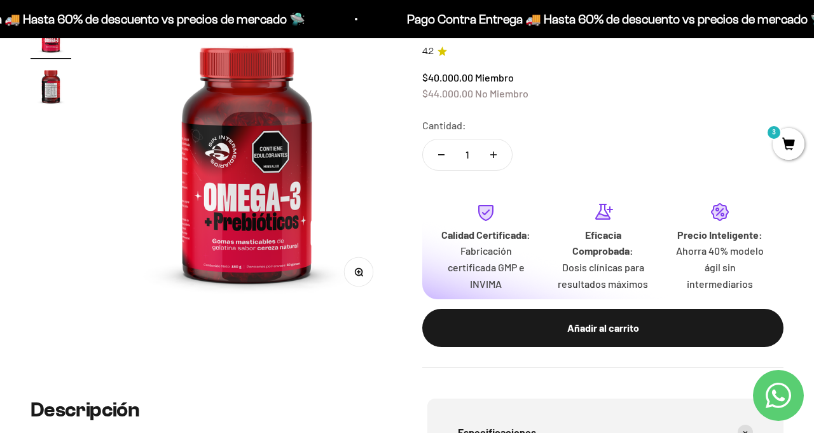
scroll to position [0, 0]
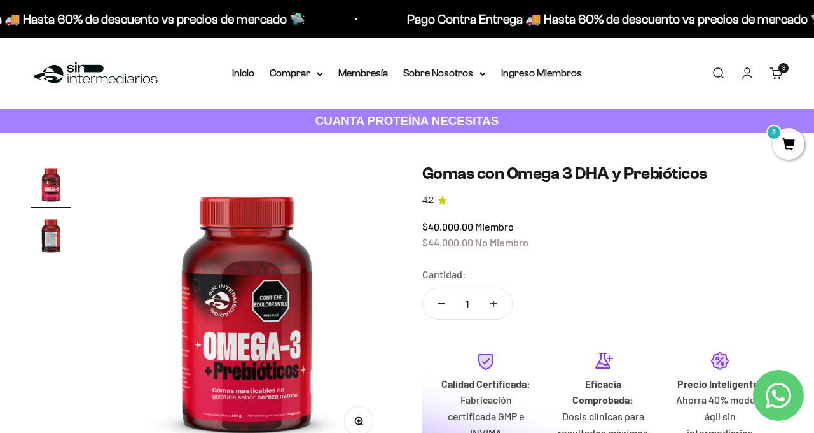
click at [321, 74] on icon at bounding box center [319, 74] width 5 height 3
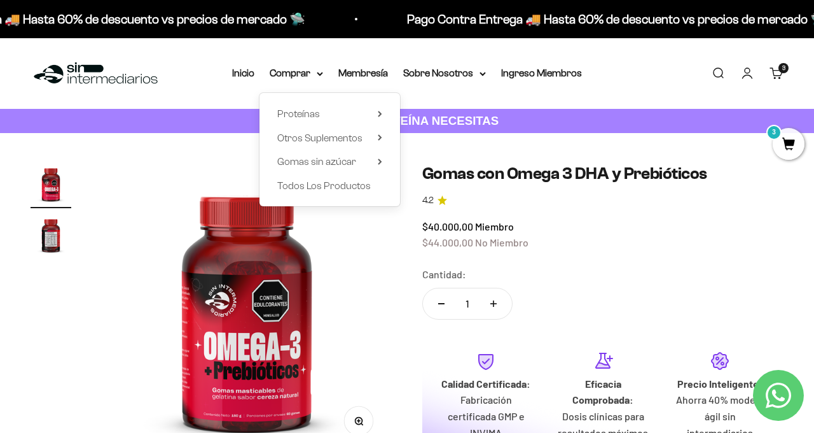
click at [356, 165] on summary "Gomas sin azúcar" at bounding box center [329, 161] width 105 height 17
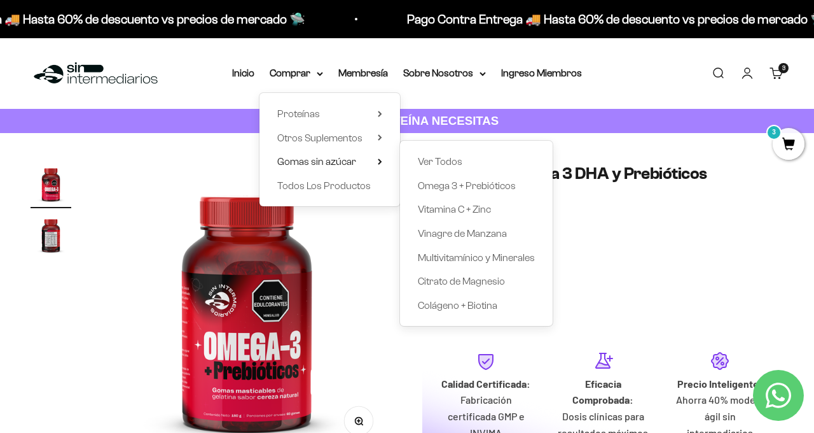
click at [513, 264] on span "Multivitamínico y Minerales" at bounding box center [476, 257] width 117 height 17
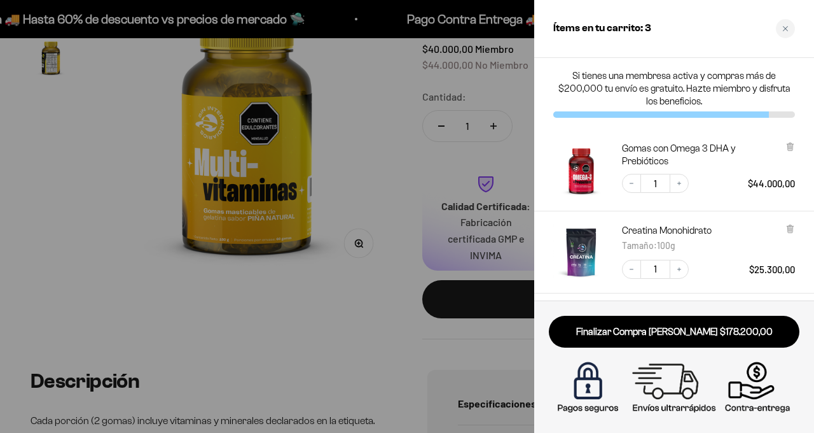
scroll to position [178, 0]
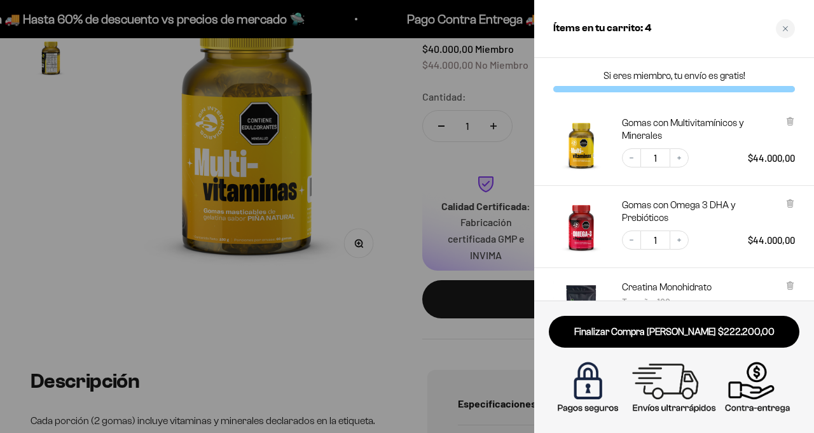
click at [781, 36] on div "Close cart" at bounding box center [785, 28] width 19 height 19
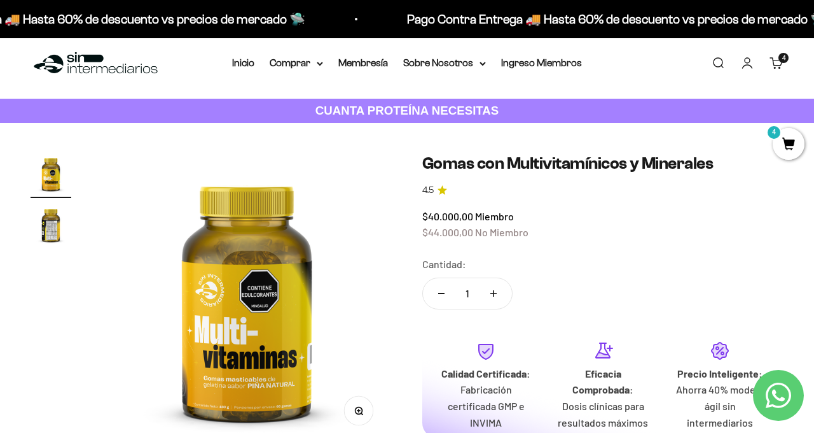
scroll to position [9, 0]
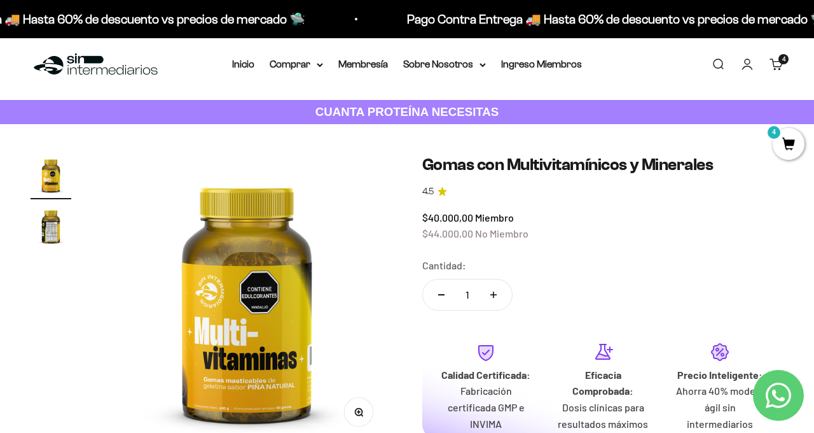
click at [310, 70] on summary "Comprar" at bounding box center [296, 64] width 53 height 17
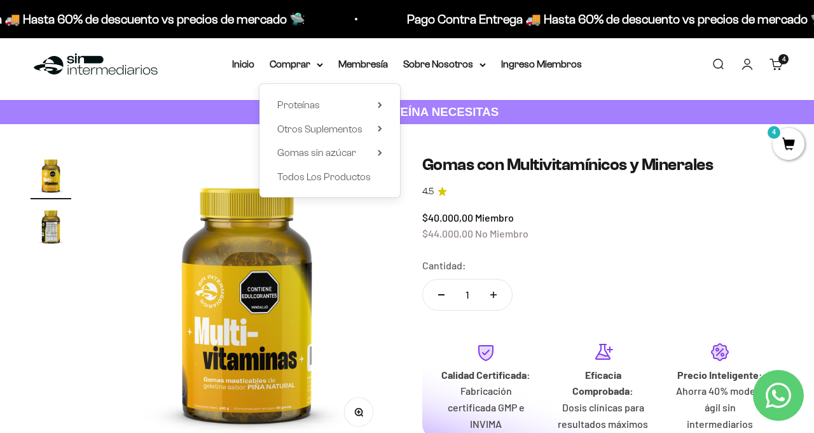
click at [366, 158] on summary "Gomas sin azúcar" at bounding box center [329, 152] width 105 height 17
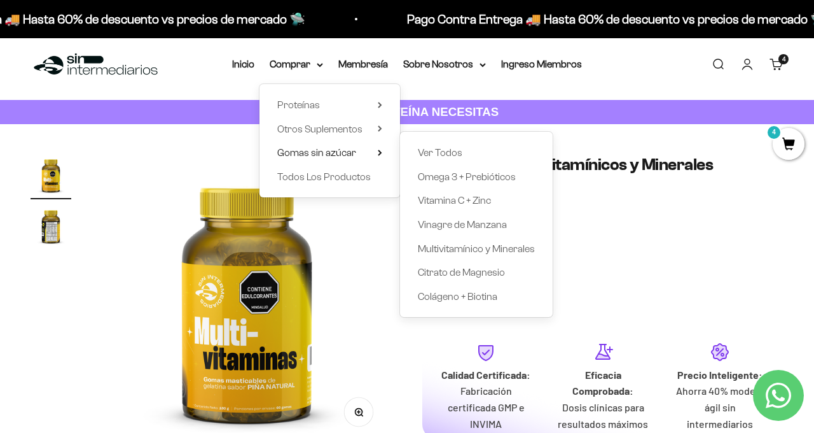
click at [489, 276] on span "Citrato de Magnesio" at bounding box center [461, 272] width 87 height 11
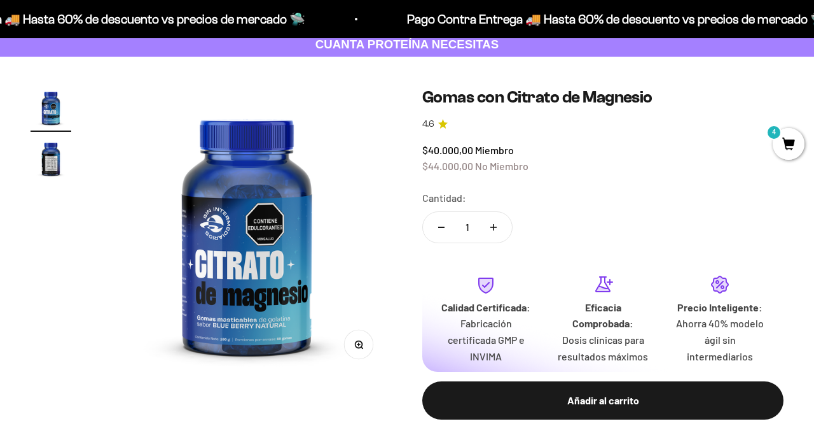
scroll to position [78, 0]
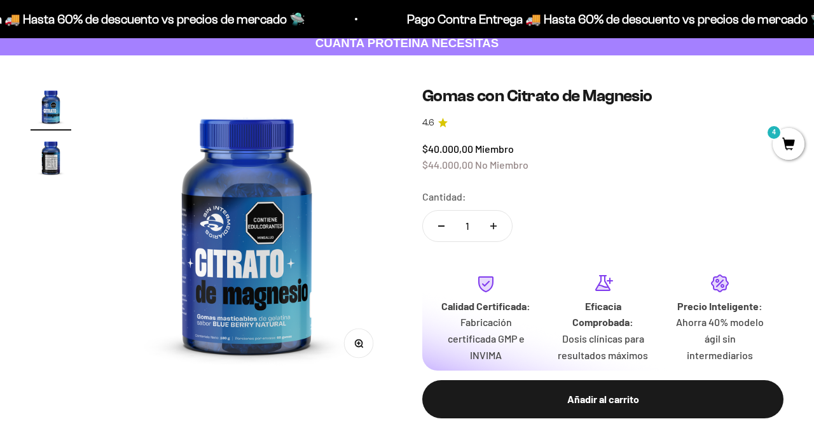
click at [615, 400] on div "Añadir al carrito" at bounding box center [603, 399] width 310 height 17
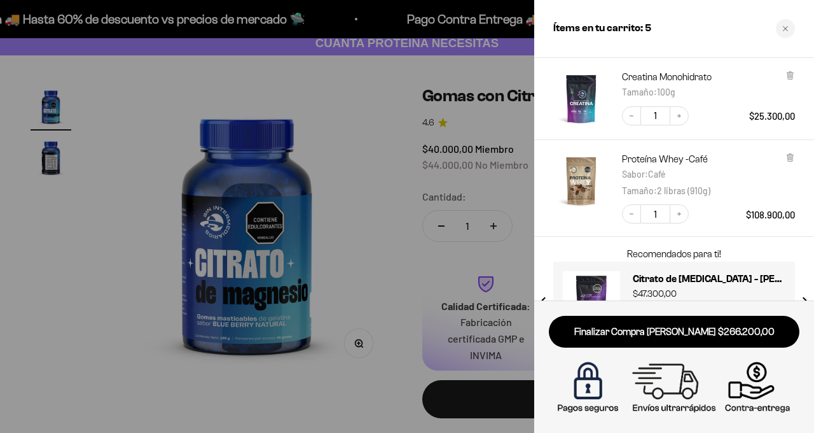
scroll to position [338, 0]
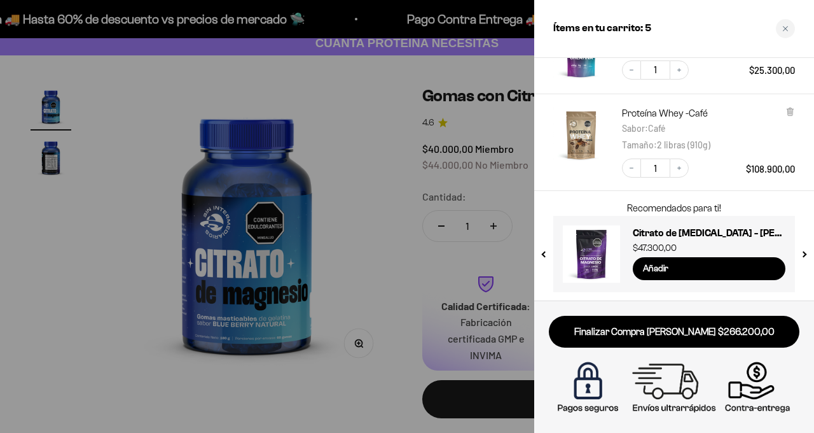
click at [697, 335] on link "Finalizar Compra Segura $266.200,00" at bounding box center [674, 332] width 251 height 32
